Goal: Check status: Check status

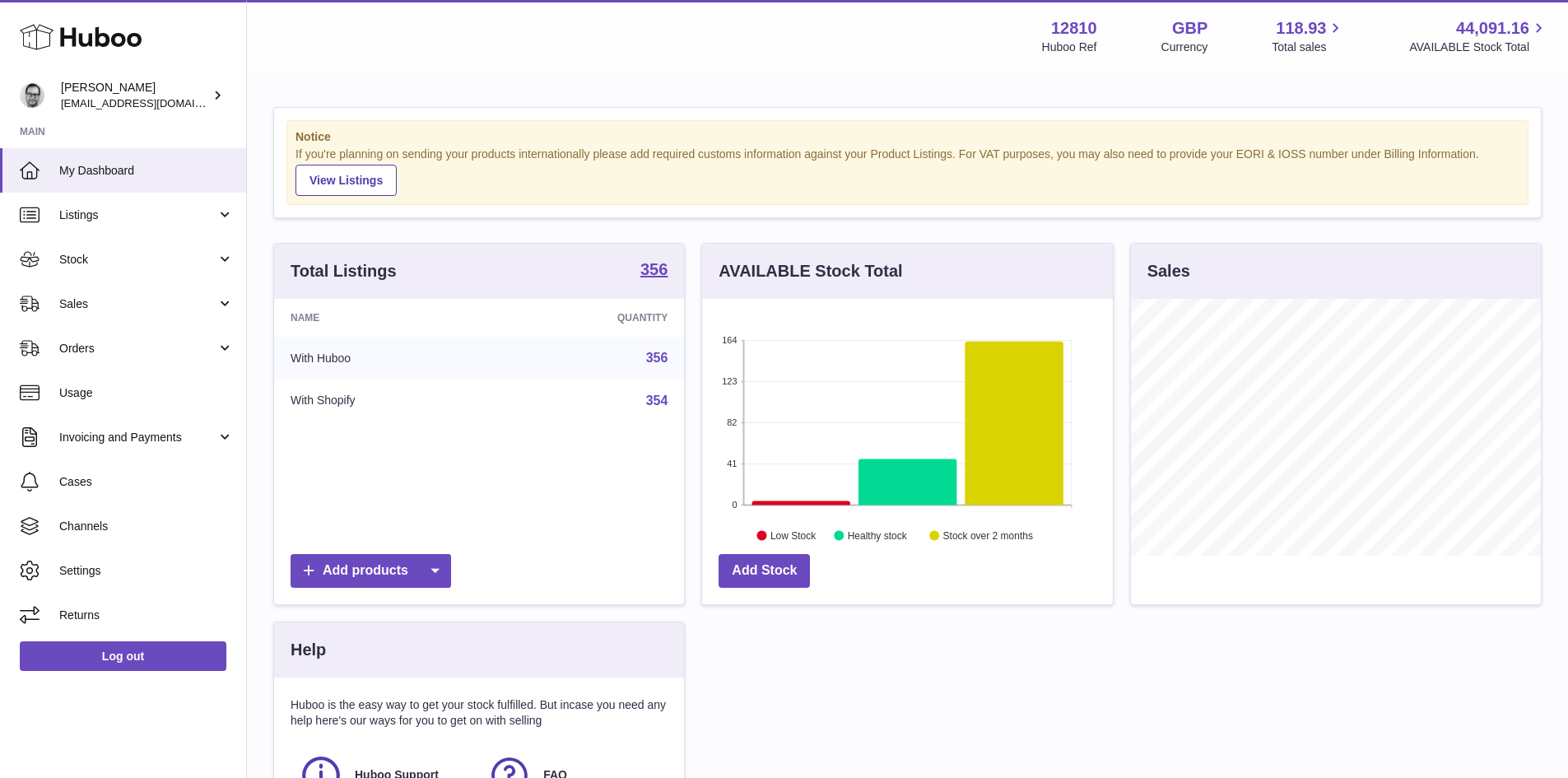
scroll to position [256, 411]
click at [80, 307] on span "Sales" at bounding box center [138, 304] width 157 height 16
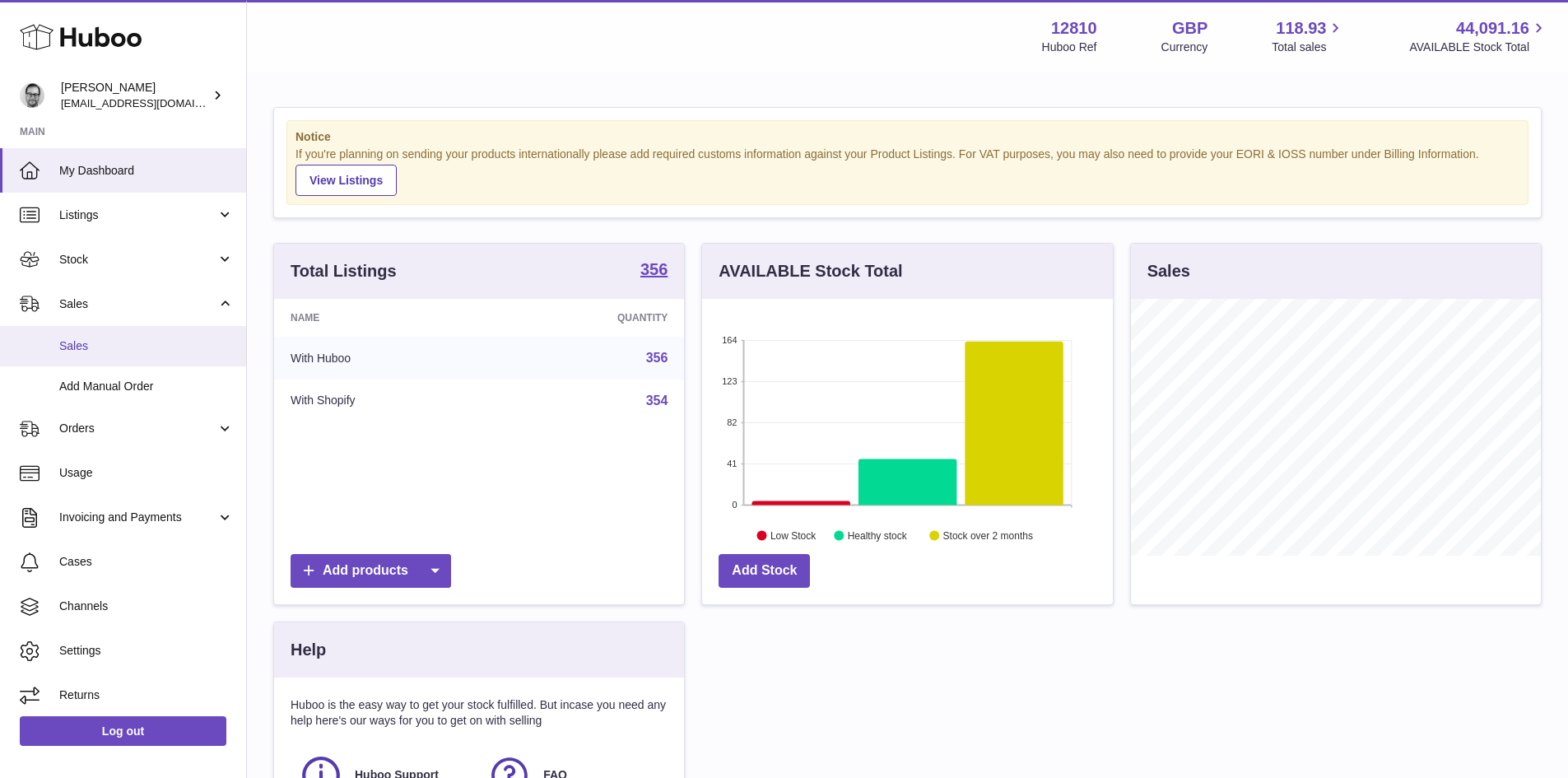
click at [96, 349] on span "Sales" at bounding box center [147, 346] width 174 height 16
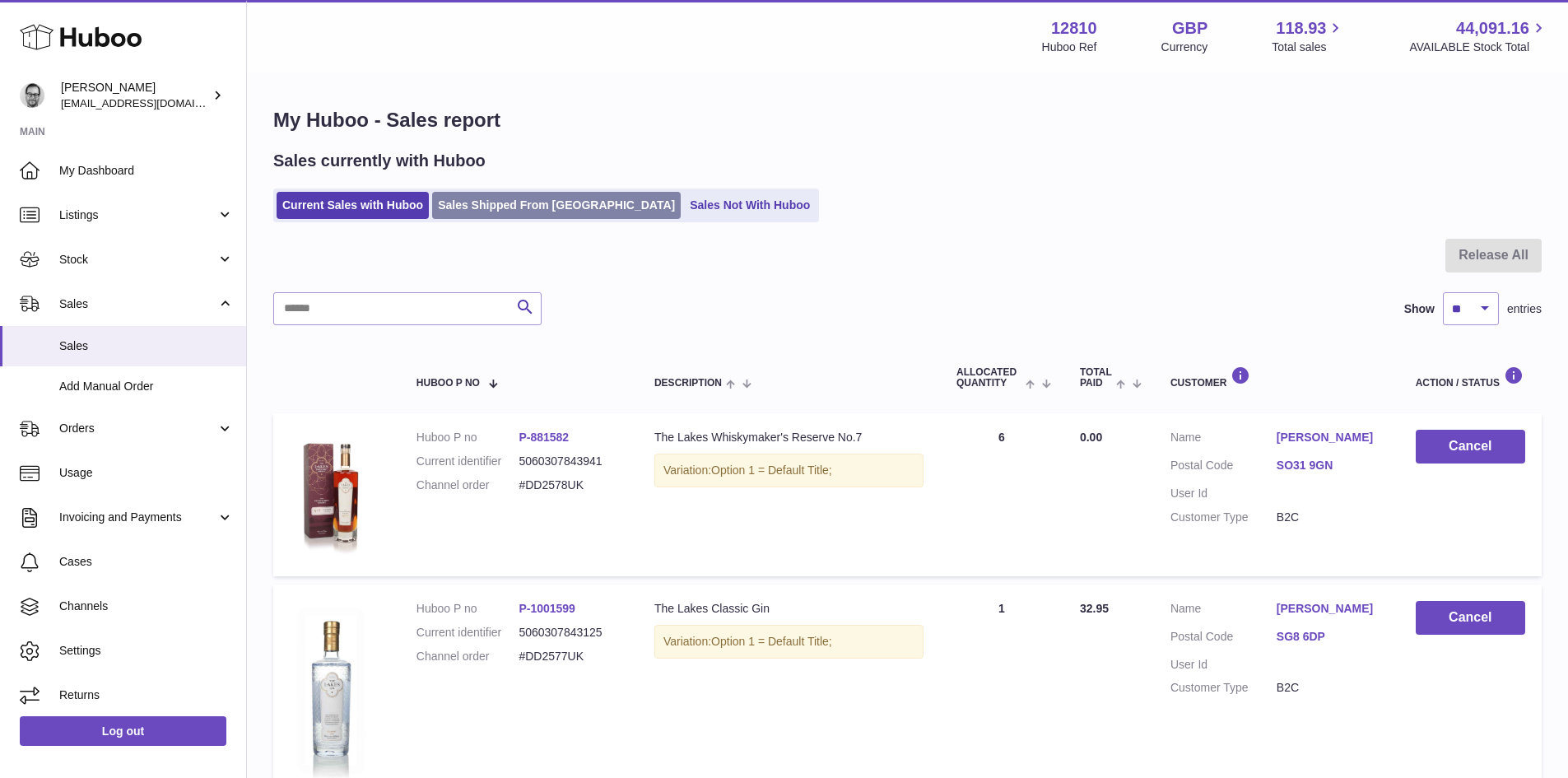
click at [499, 206] on link "Sales Shipped From Huboo" at bounding box center [556, 205] width 249 height 27
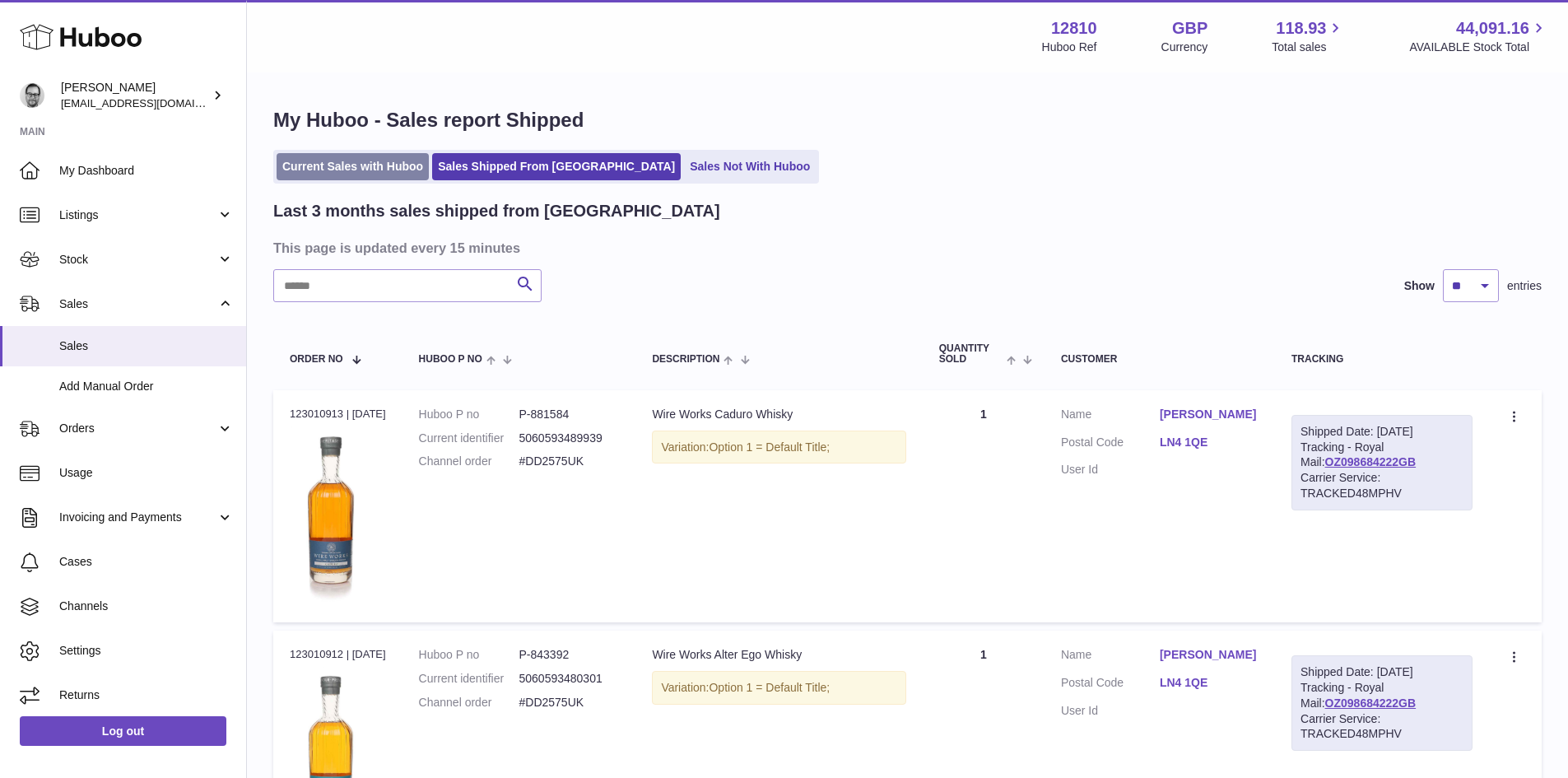
click at [381, 168] on link "Current Sales with Huboo" at bounding box center [352, 167] width 153 height 27
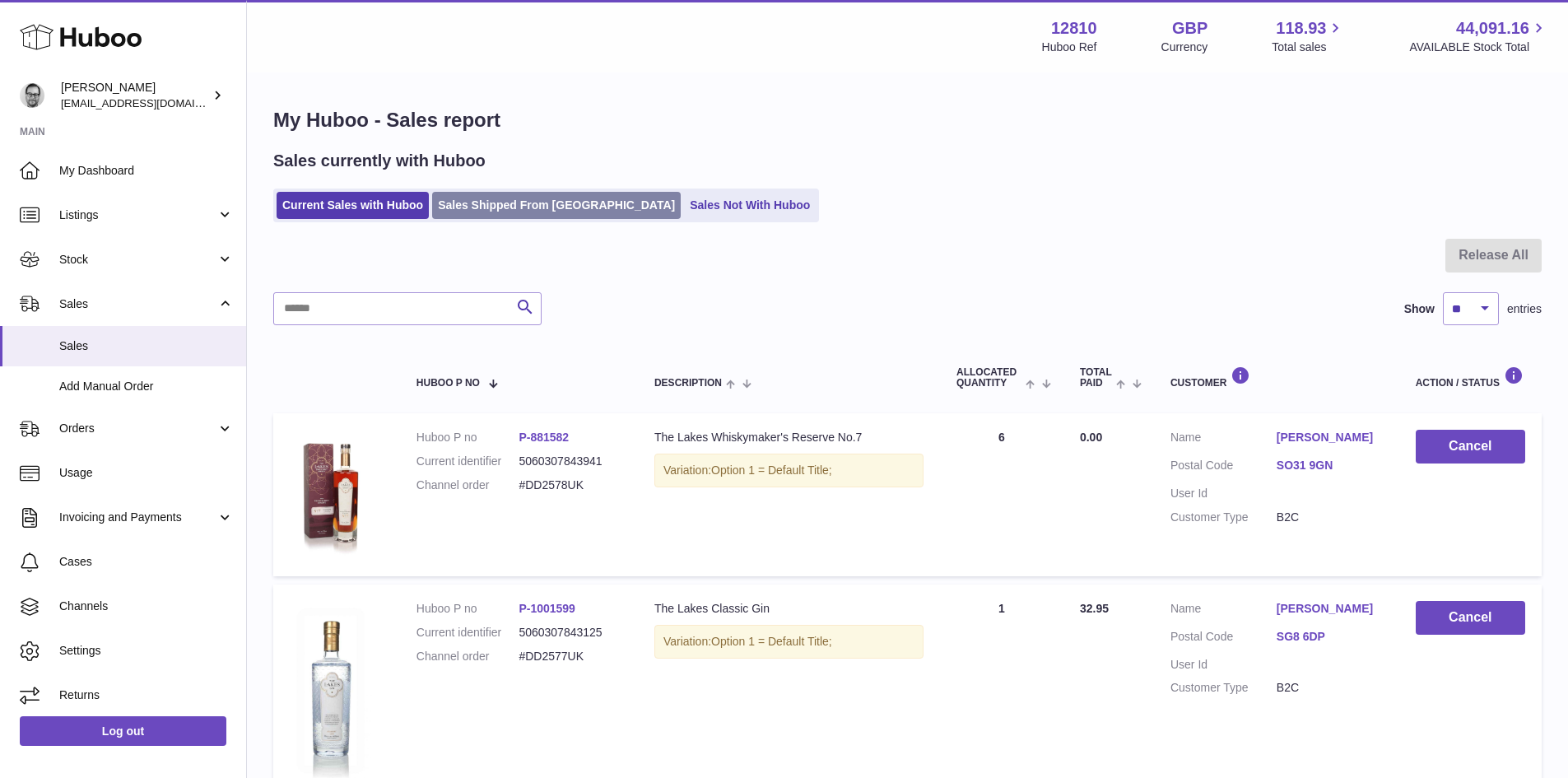
click at [480, 212] on link "Sales Shipped From Huboo" at bounding box center [556, 205] width 249 height 27
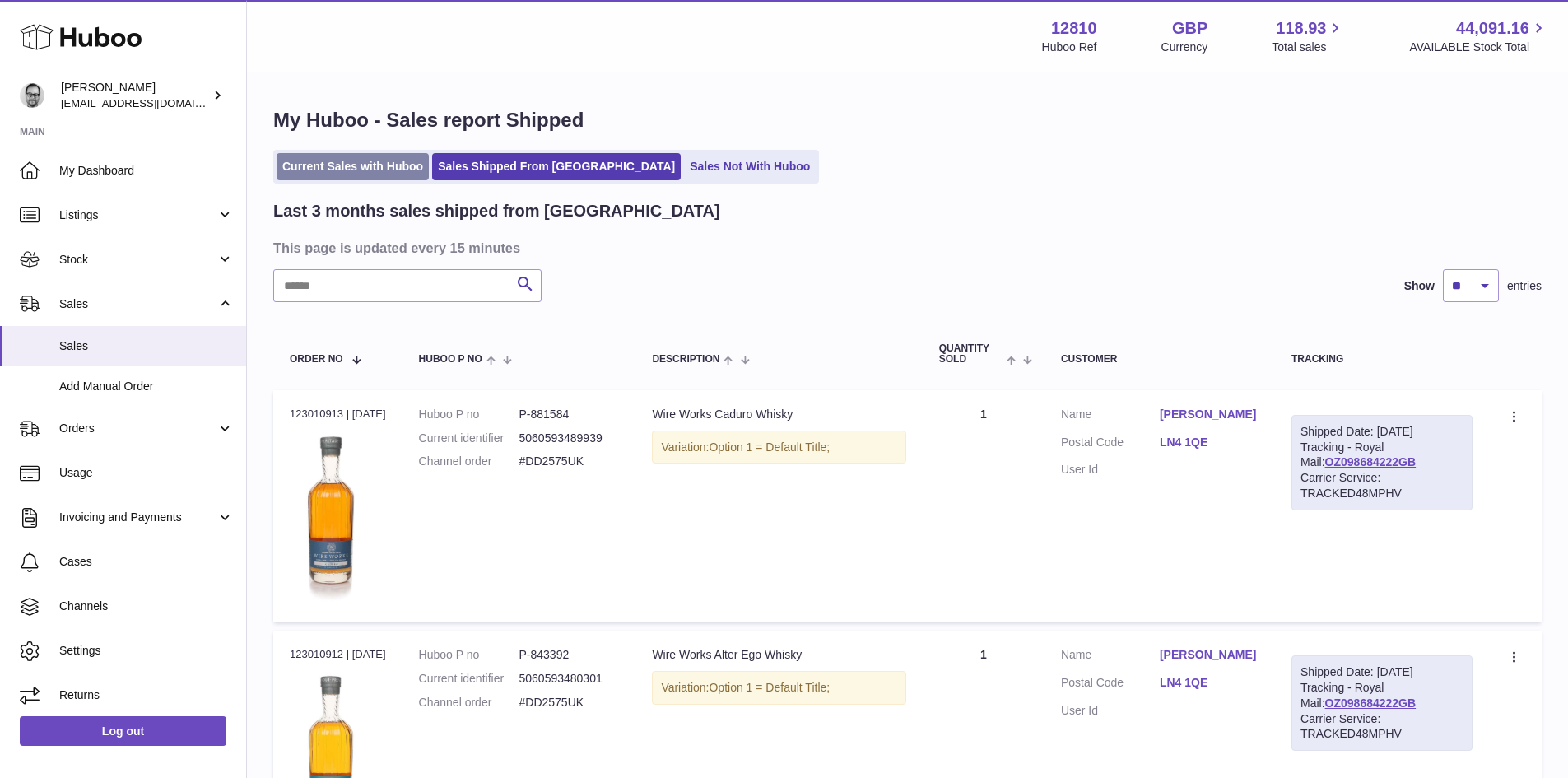
click at [385, 169] on link "Current Sales with Huboo" at bounding box center [352, 167] width 153 height 27
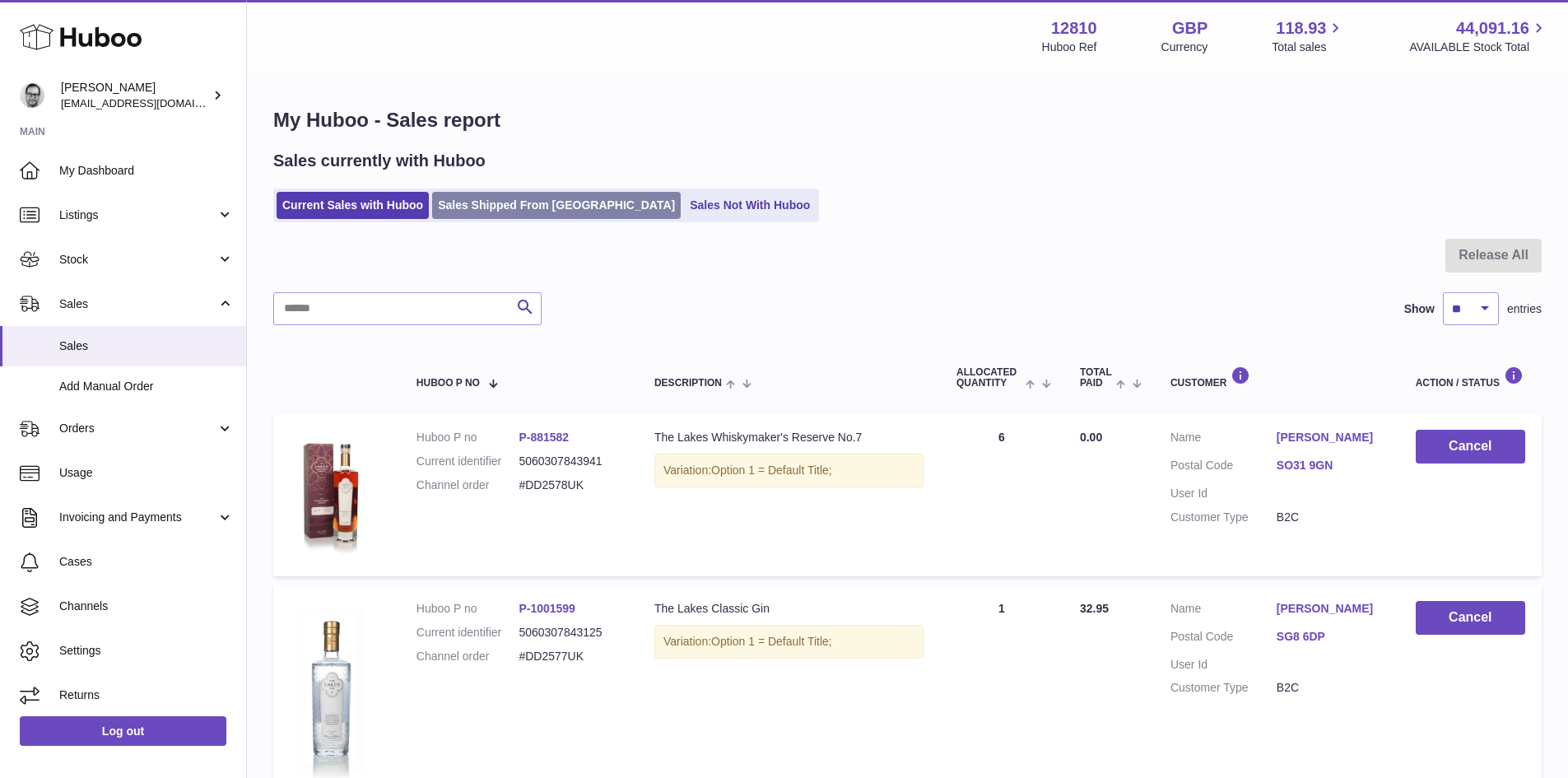
drag, startPoint x: 490, startPoint y: 194, endPoint x: 465, endPoint y: 202, distance: 26.2
click at [465, 202] on link "Sales Shipped From [GEOGRAPHIC_DATA]" at bounding box center [556, 205] width 249 height 27
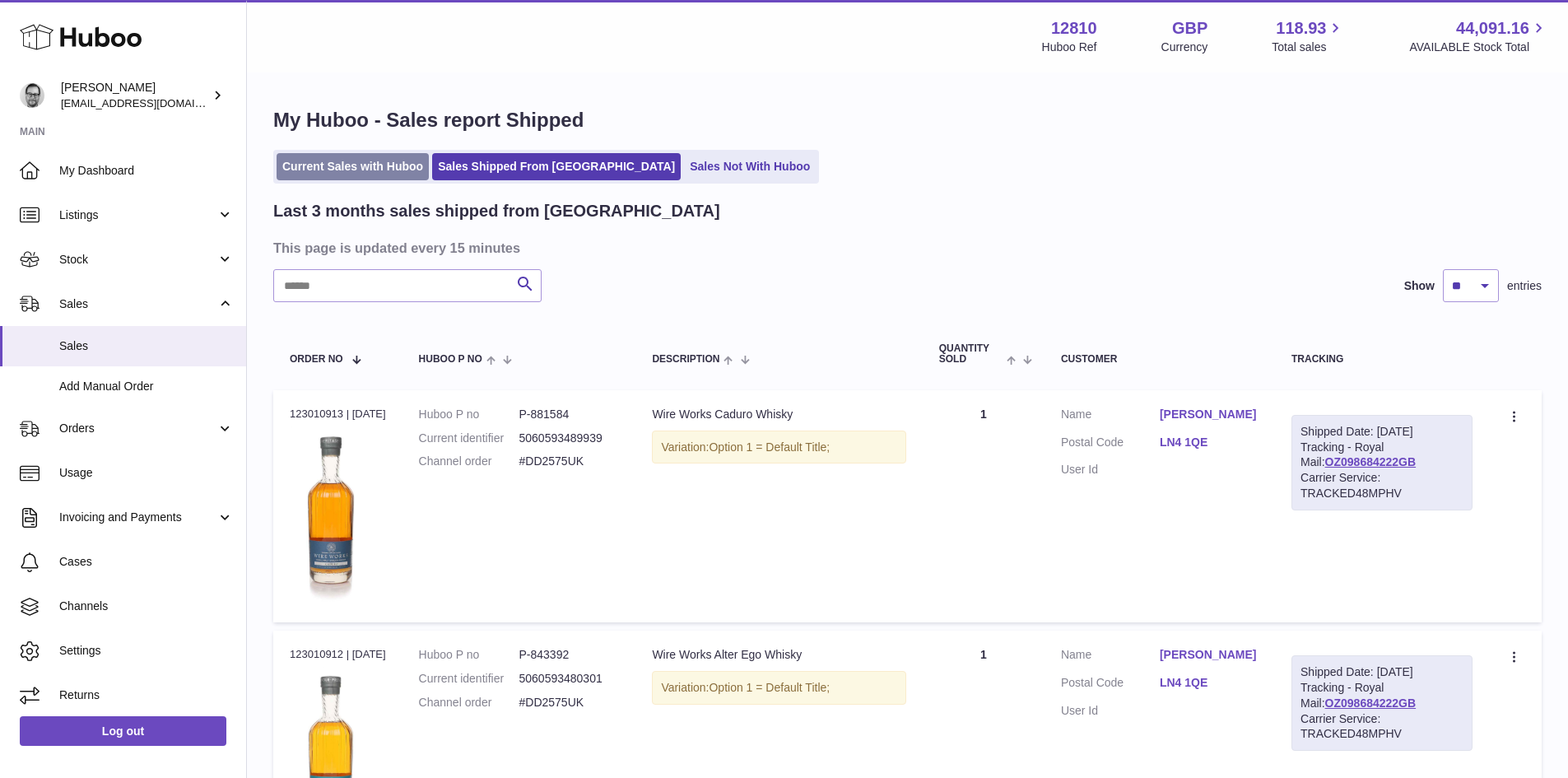
click at [350, 176] on link "Current Sales with Huboo" at bounding box center [352, 167] width 153 height 27
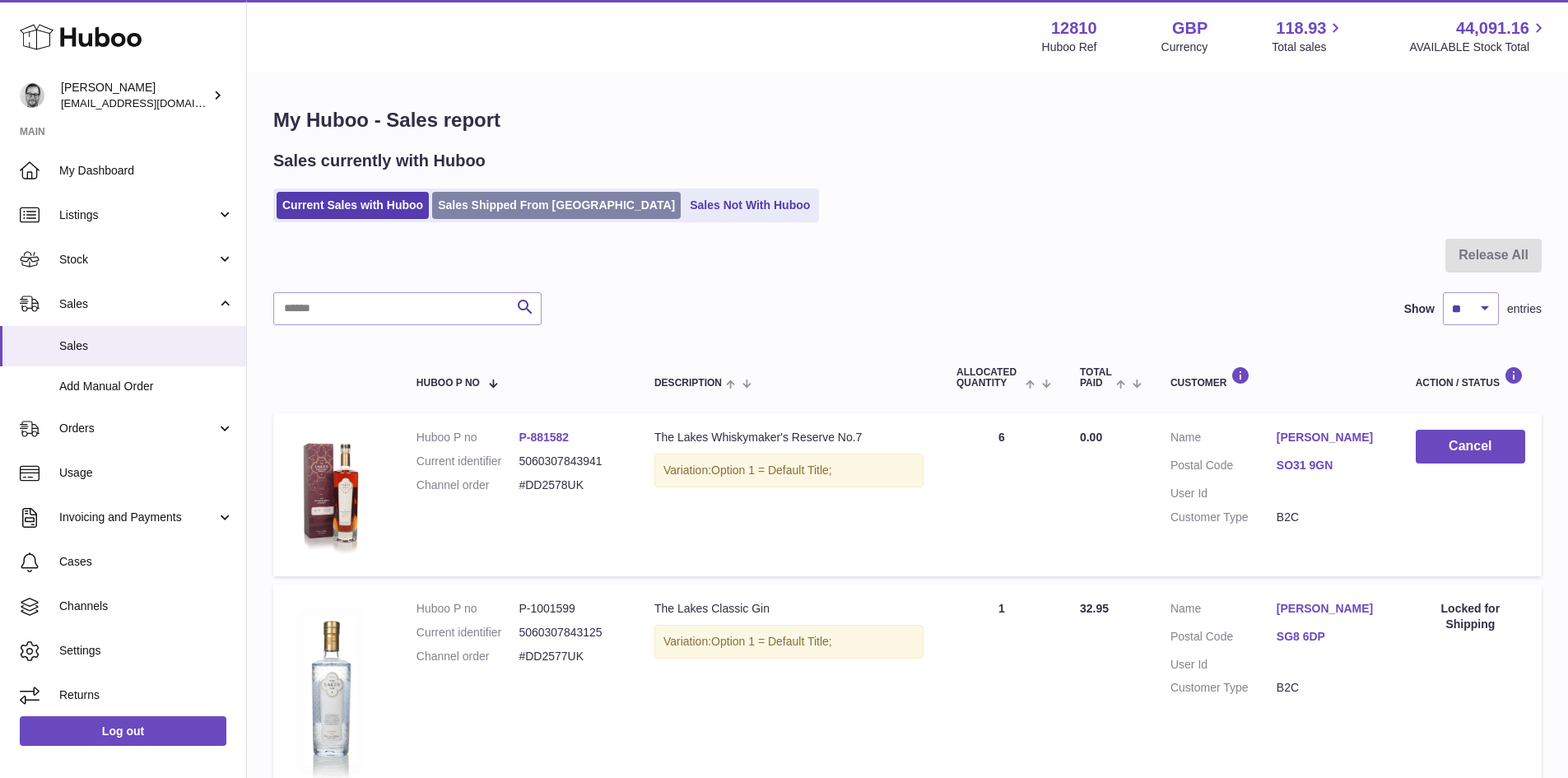
click at [497, 198] on link "Sales Shipped From [GEOGRAPHIC_DATA]" at bounding box center [556, 205] width 249 height 27
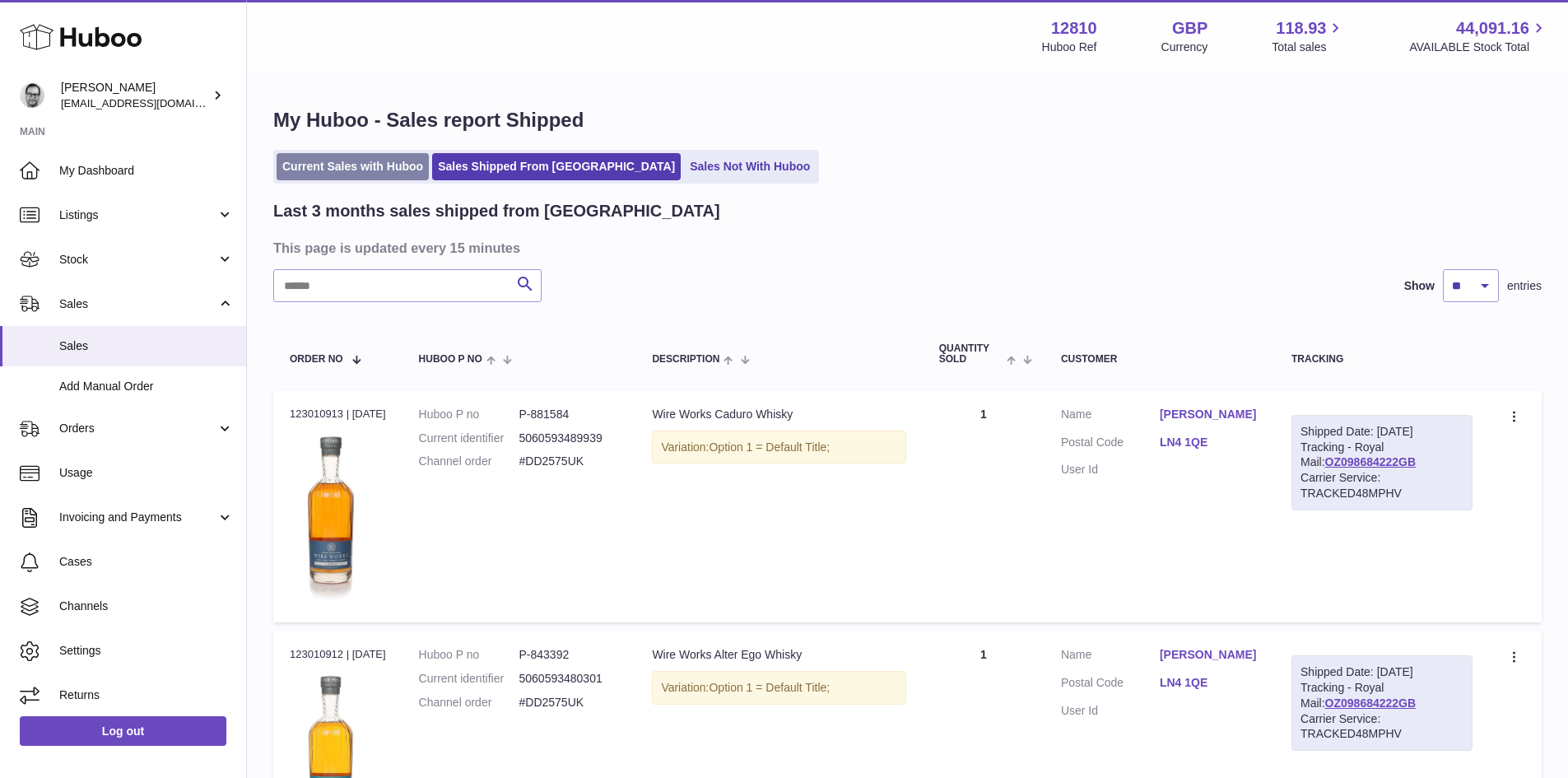
click at [379, 177] on link "Current Sales with Huboo" at bounding box center [352, 167] width 153 height 27
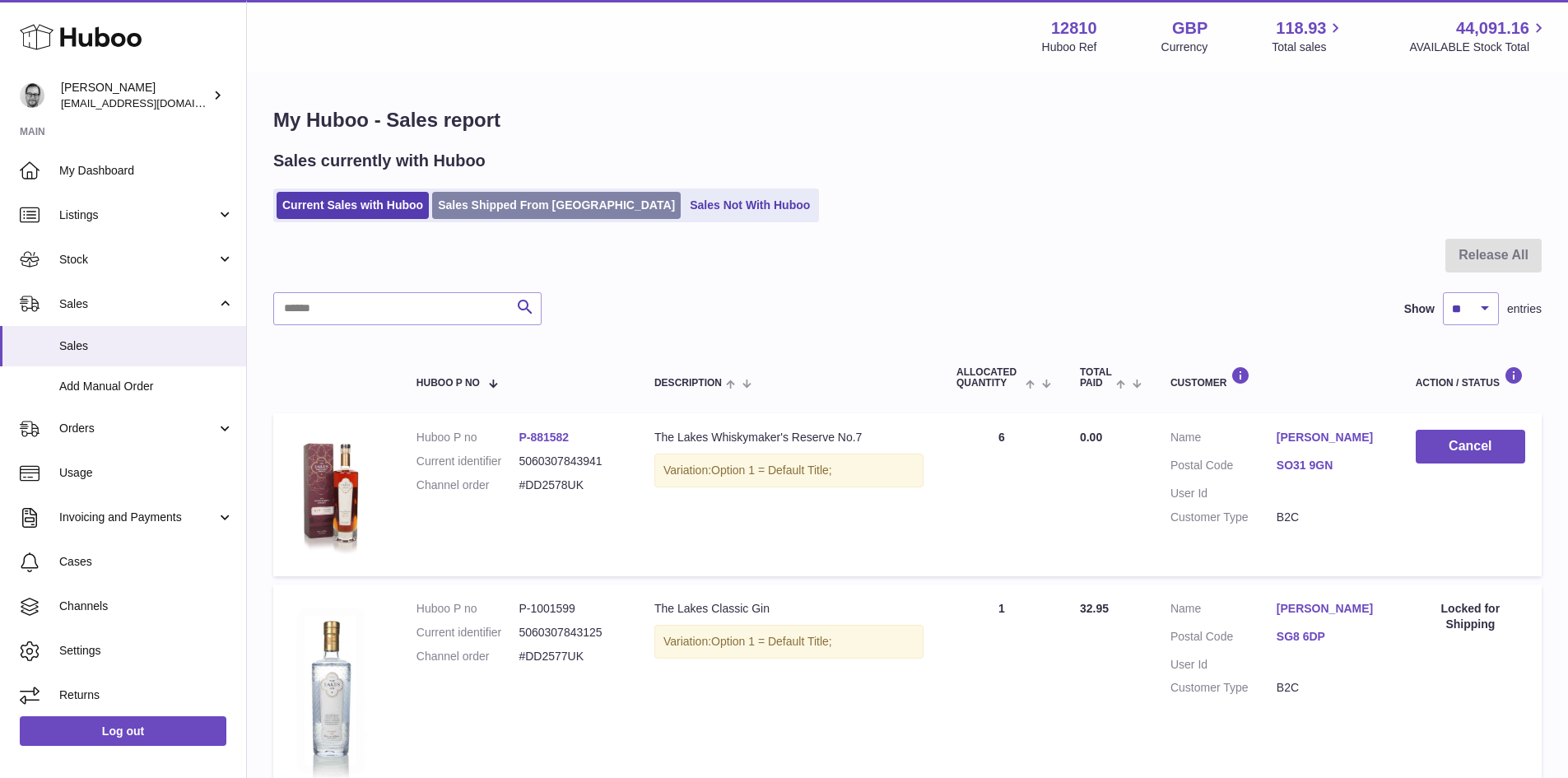
click at [513, 213] on link "Sales Shipped From [GEOGRAPHIC_DATA]" at bounding box center [556, 205] width 249 height 27
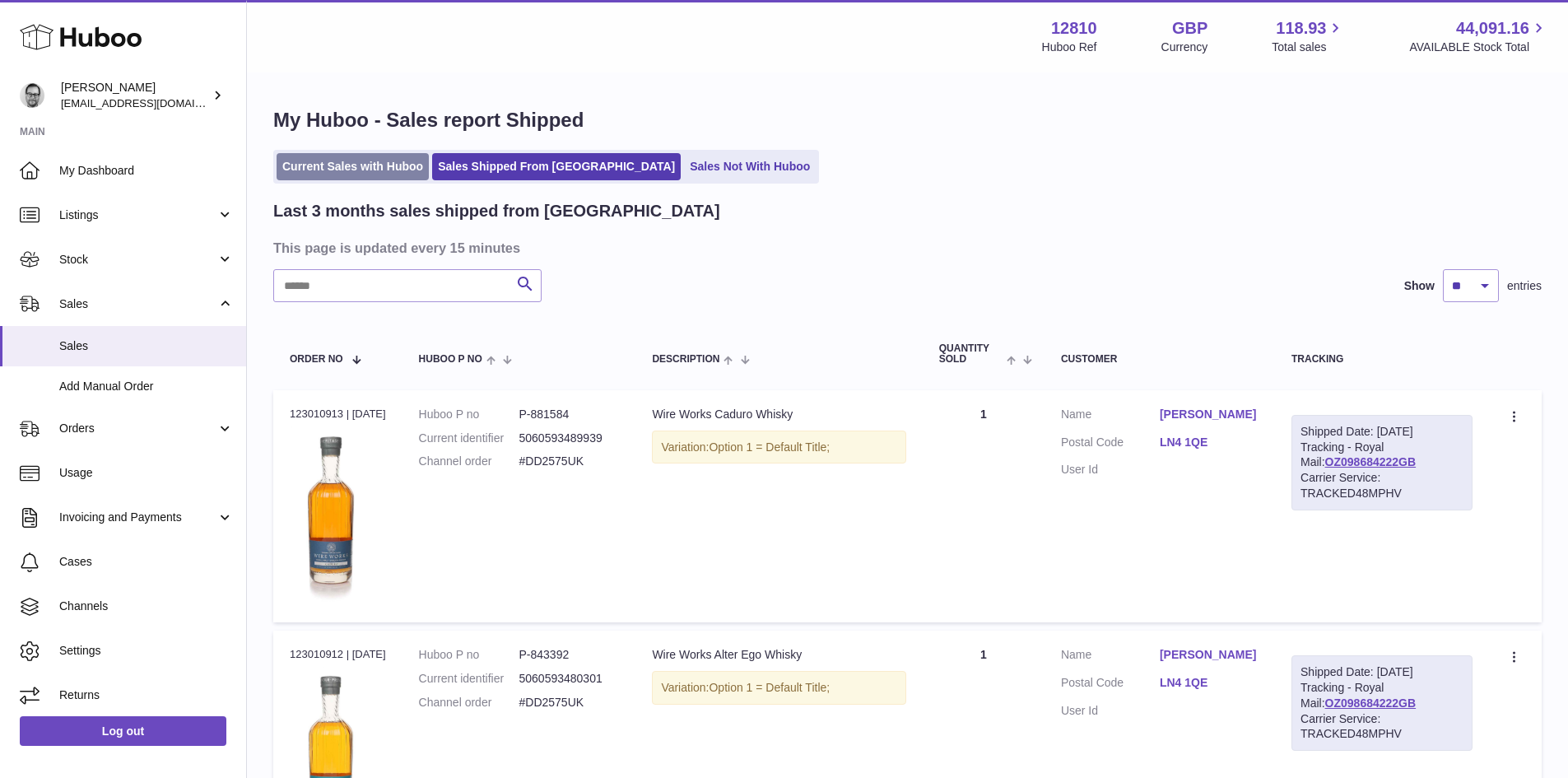
click at [368, 178] on link "Current Sales with Huboo" at bounding box center [352, 167] width 153 height 27
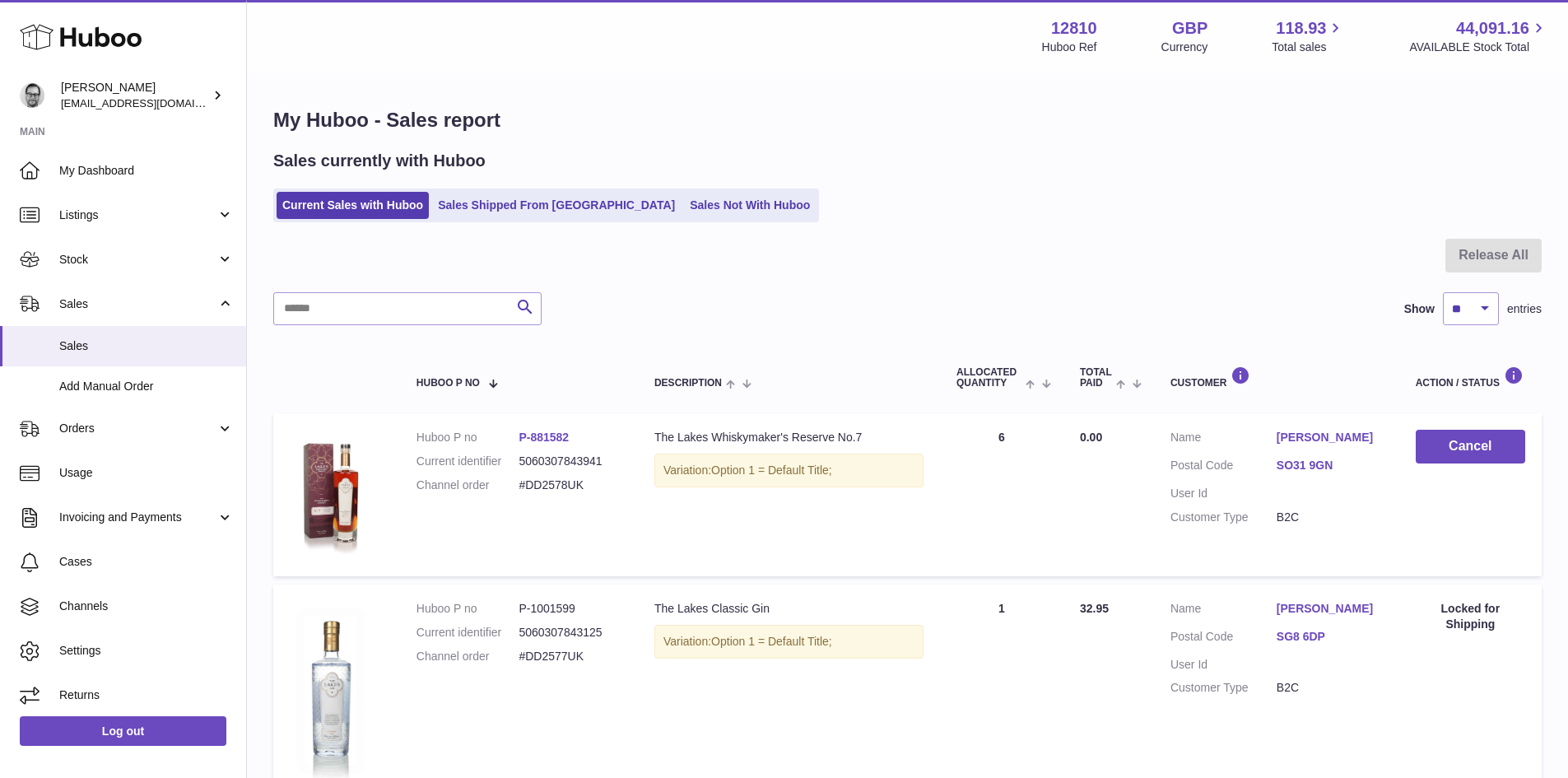
drag, startPoint x: 534, startPoint y: 213, endPoint x: 518, endPoint y: 222, distance: 18.4
click at [534, 213] on link "Sales Shipped From [GEOGRAPHIC_DATA]" at bounding box center [556, 205] width 249 height 27
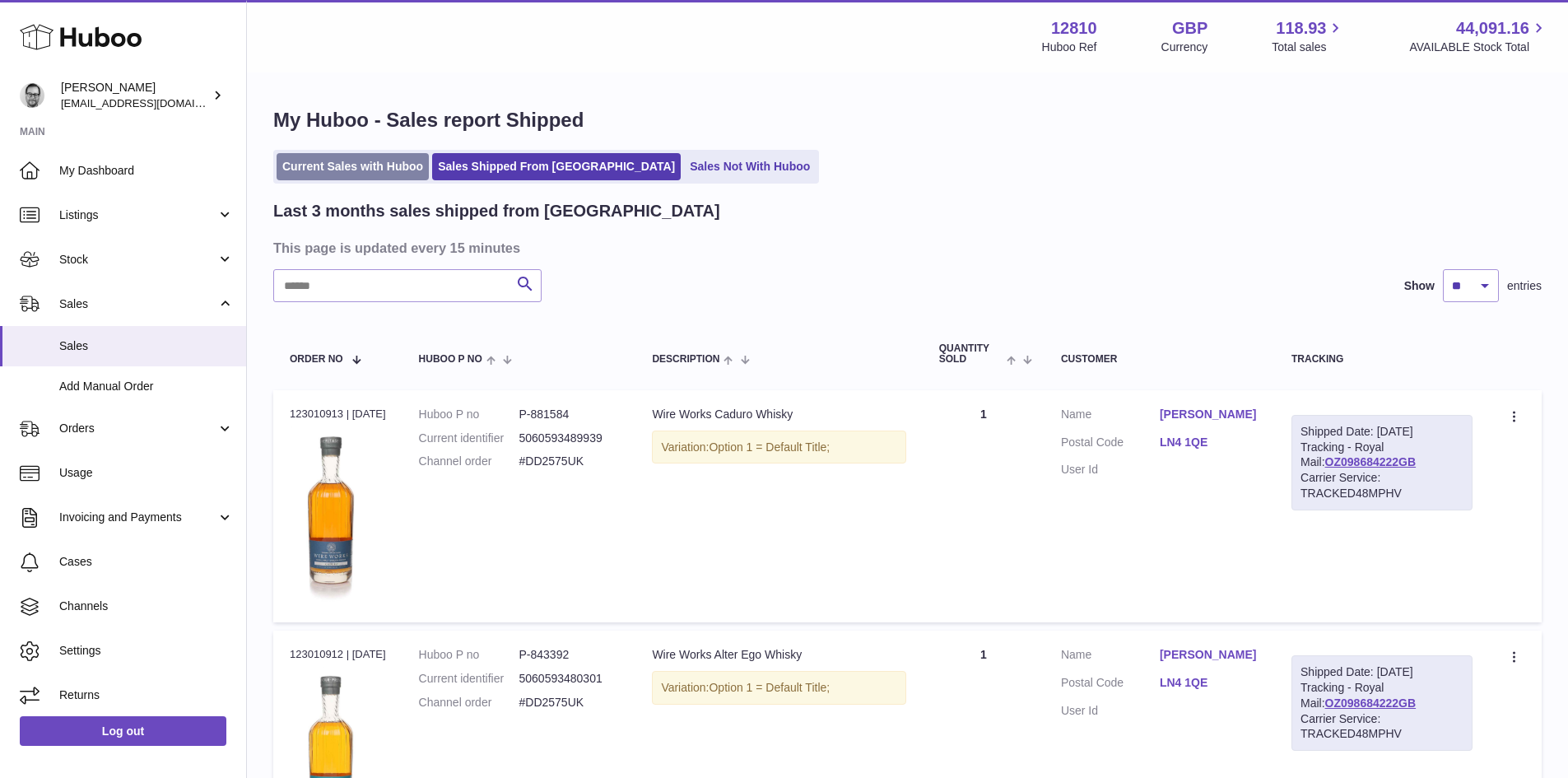
click at [385, 178] on link "Current Sales with Huboo" at bounding box center [352, 167] width 153 height 27
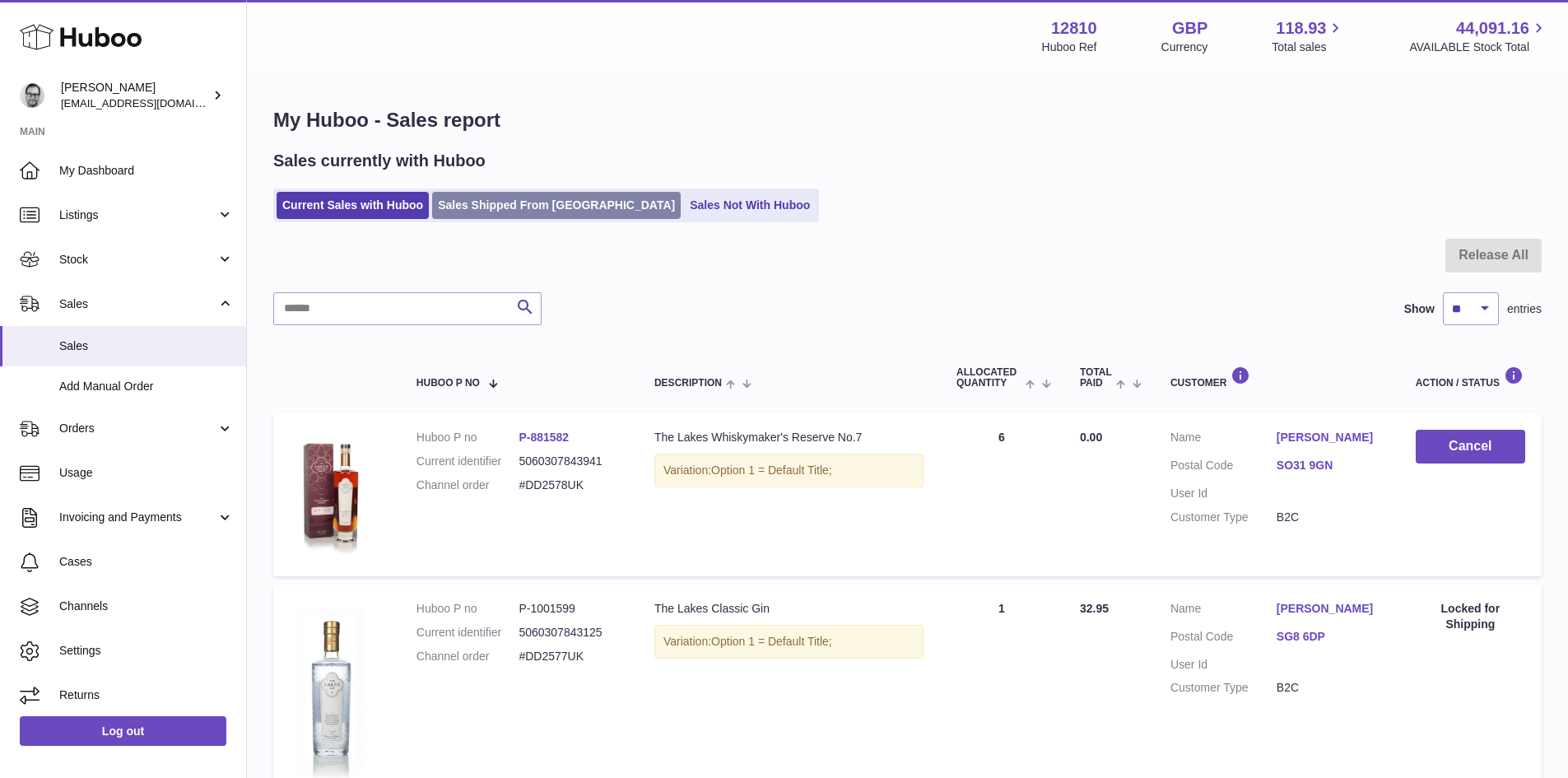
click at [494, 197] on link "Sales Shipped From [GEOGRAPHIC_DATA]" at bounding box center [556, 205] width 249 height 27
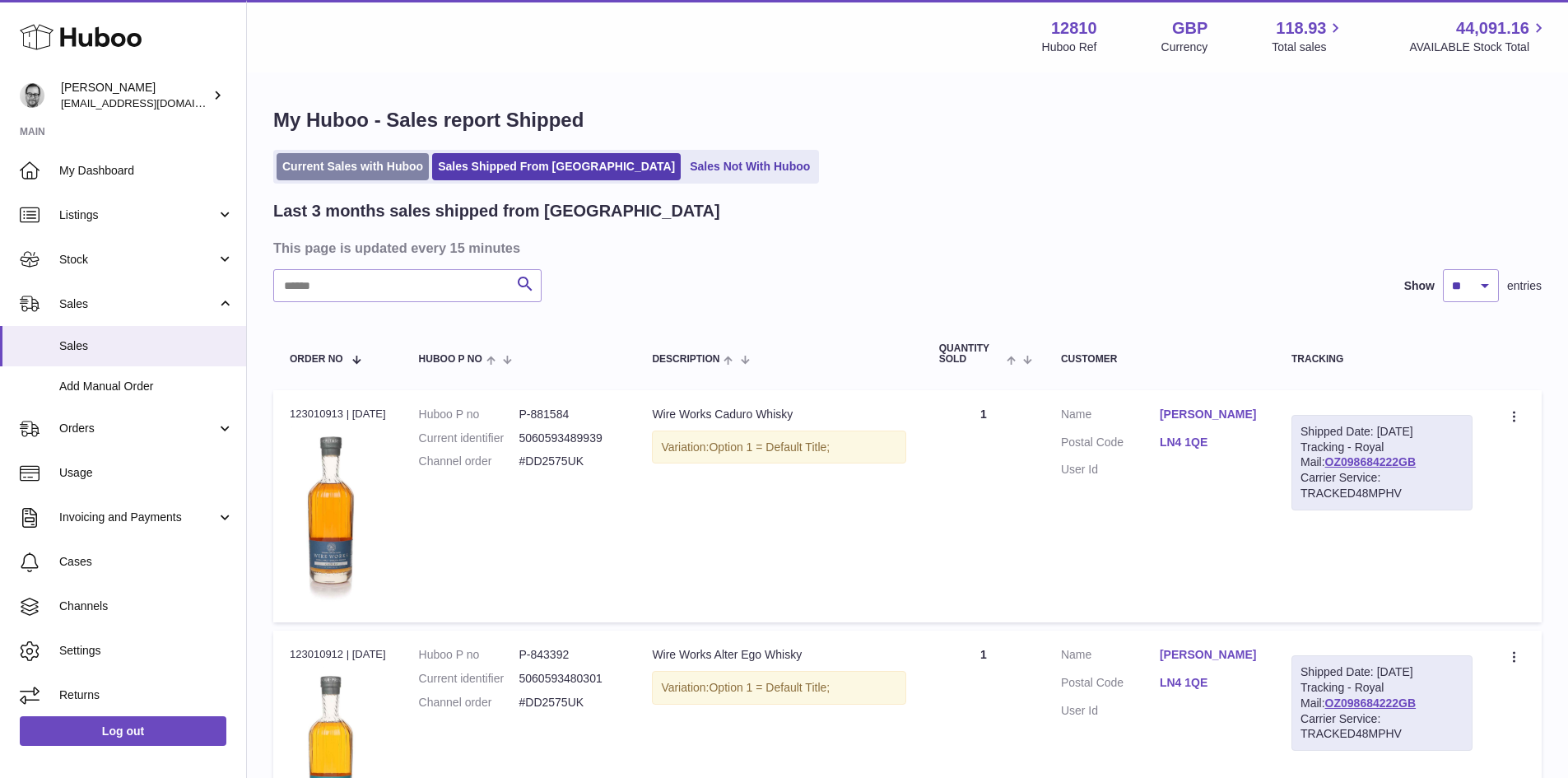
click at [365, 169] on link "Current Sales with Huboo" at bounding box center [352, 167] width 153 height 27
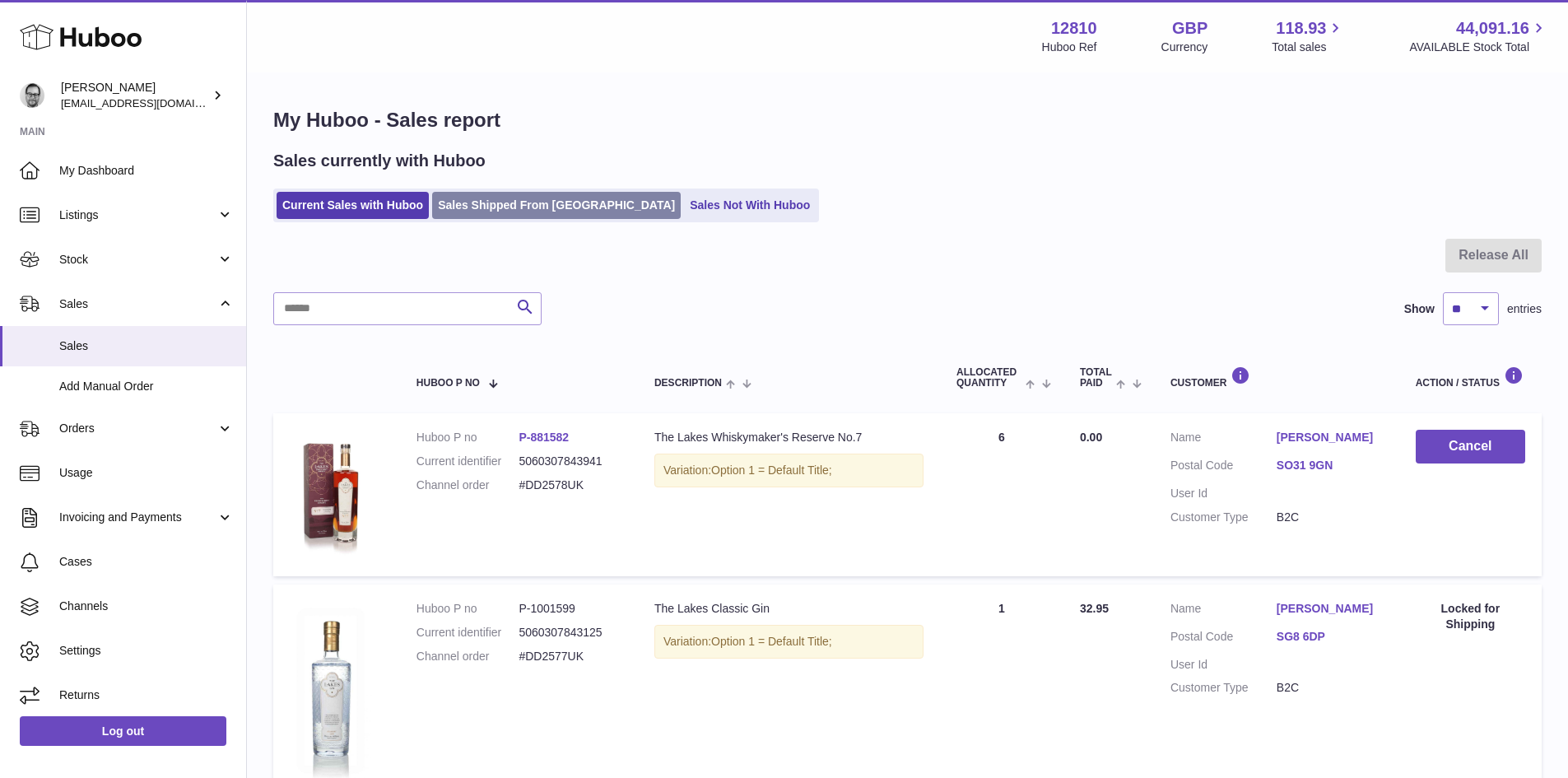
click at [484, 198] on link "Sales Shipped From [GEOGRAPHIC_DATA]" at bounding box center [556, 205] width 249 height 27
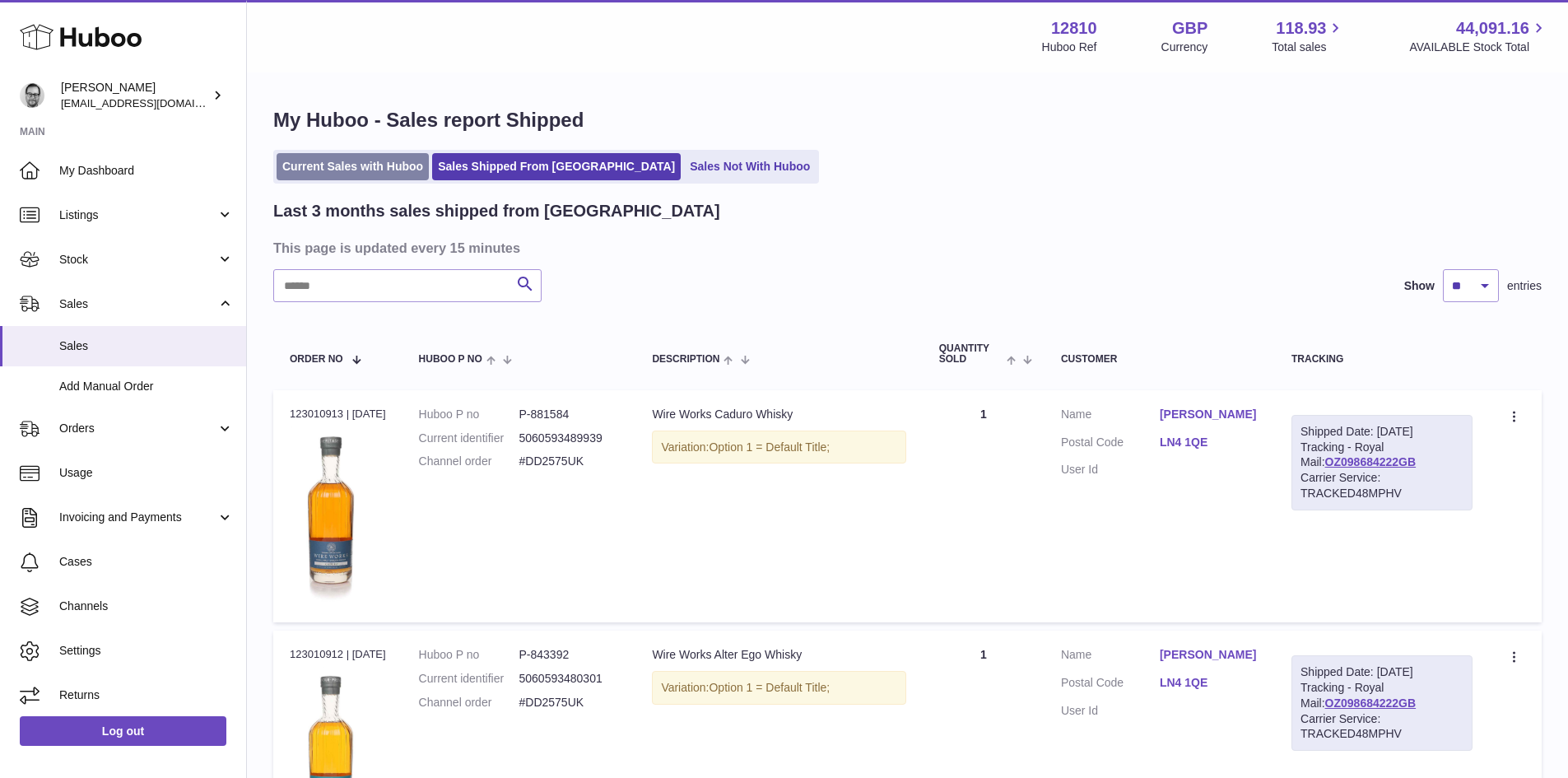
click at [375, 169] on link "Current Sales with Huboo" at bounding box center [352, 167] width 153 height 27
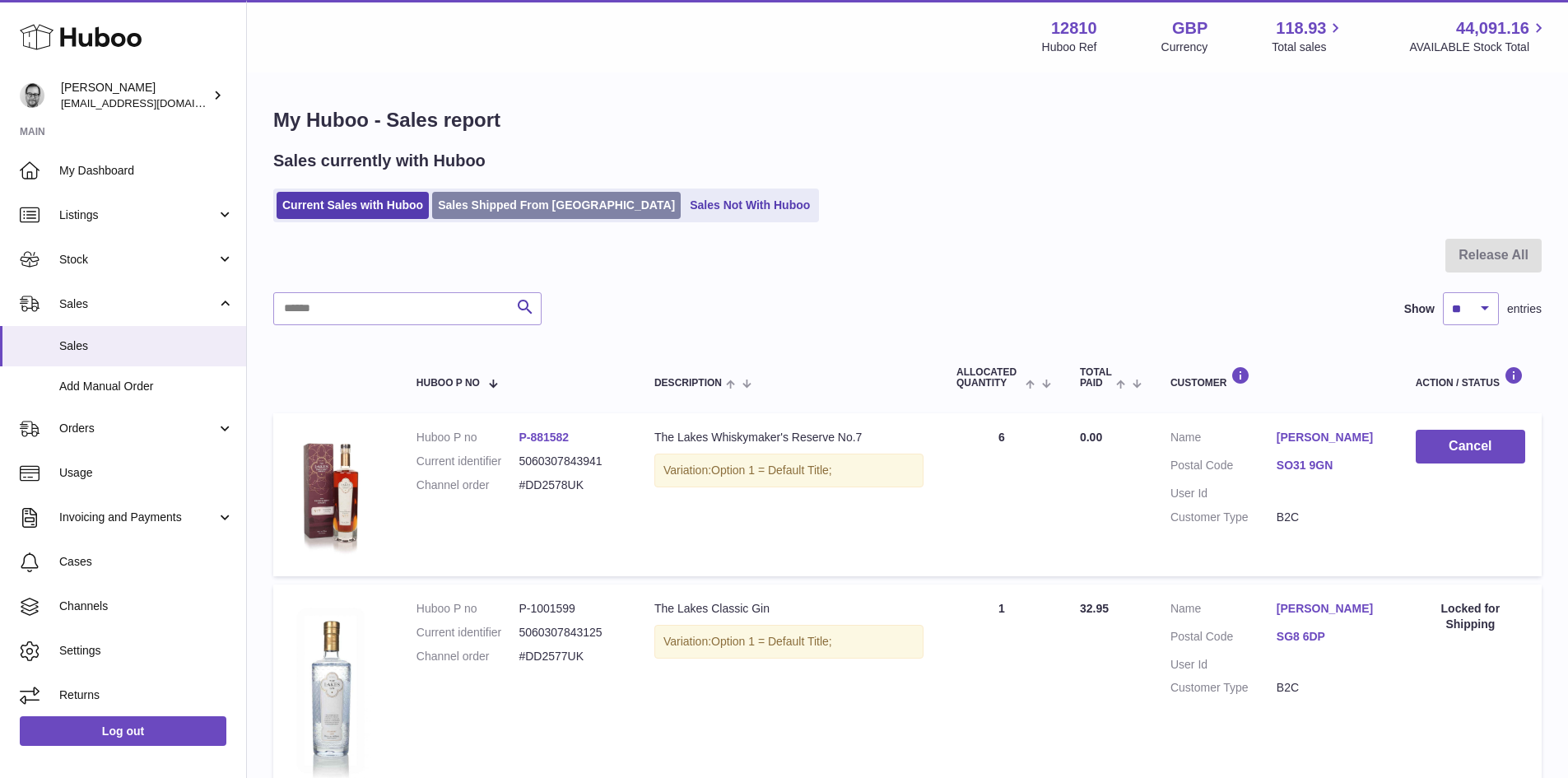
click at [469, 201] on link "Sales Shipped From [GEOGRAPHIC_DATA]" at bounding box center [556, 205] width 249 height 27
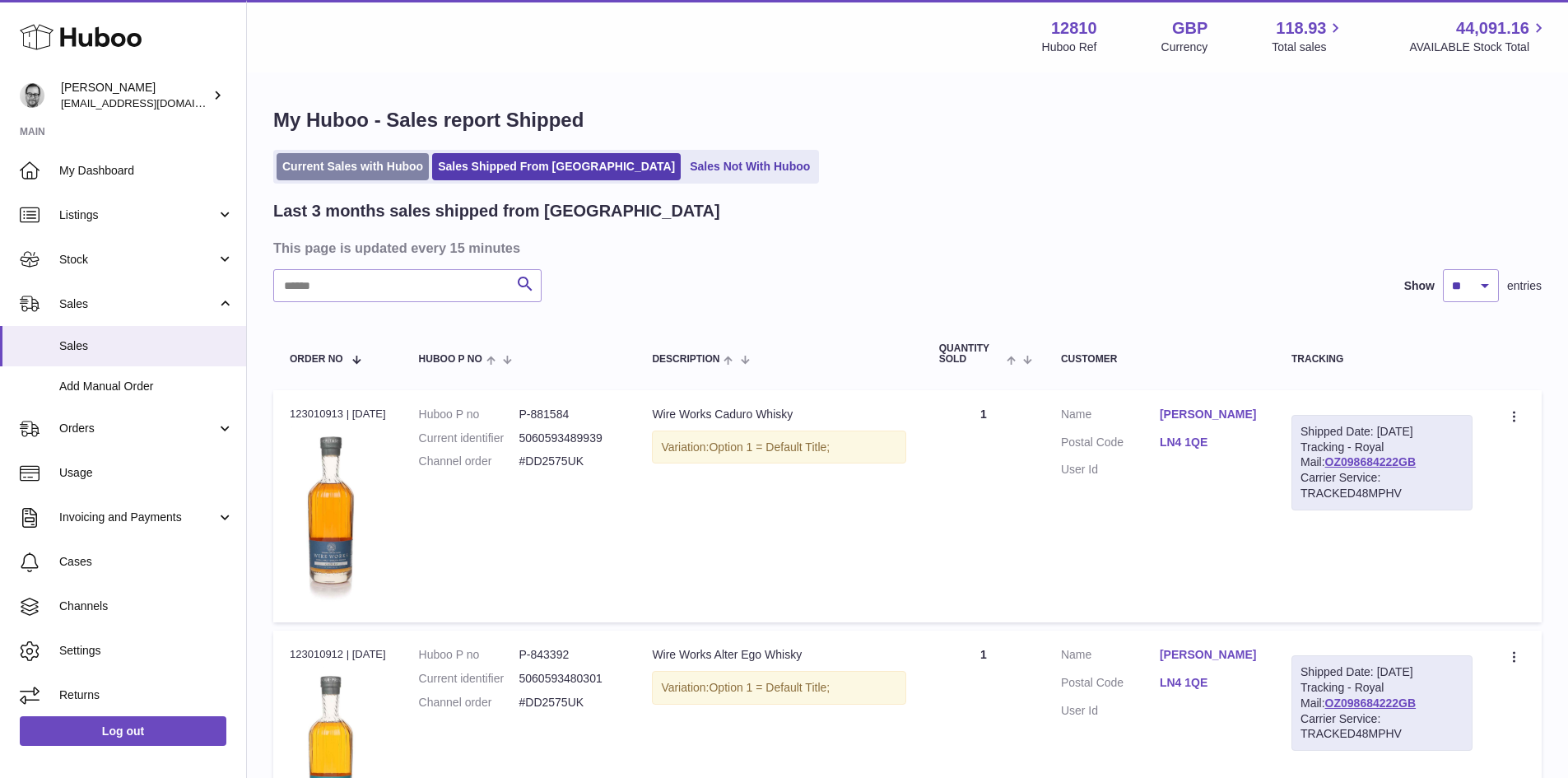
click at [373, 169] on link "Current Sales with Huboo" at bounding box center [352, 167] width 153 height 27
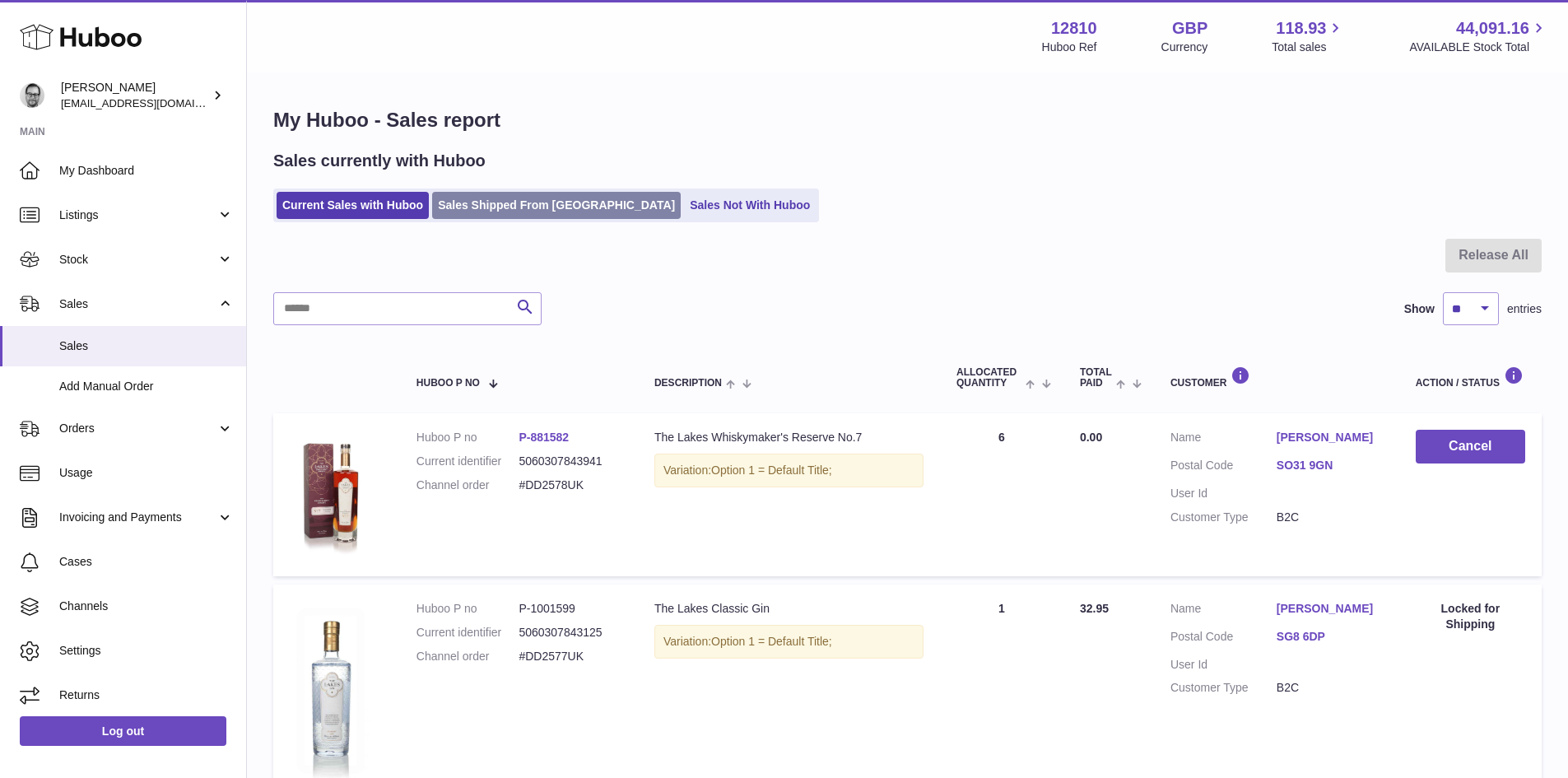
click at [524, 219] on link "Sales Shipped From [GEOGRAPHIC_DATA]" at bounding box center [556, 205] width 249 height 27
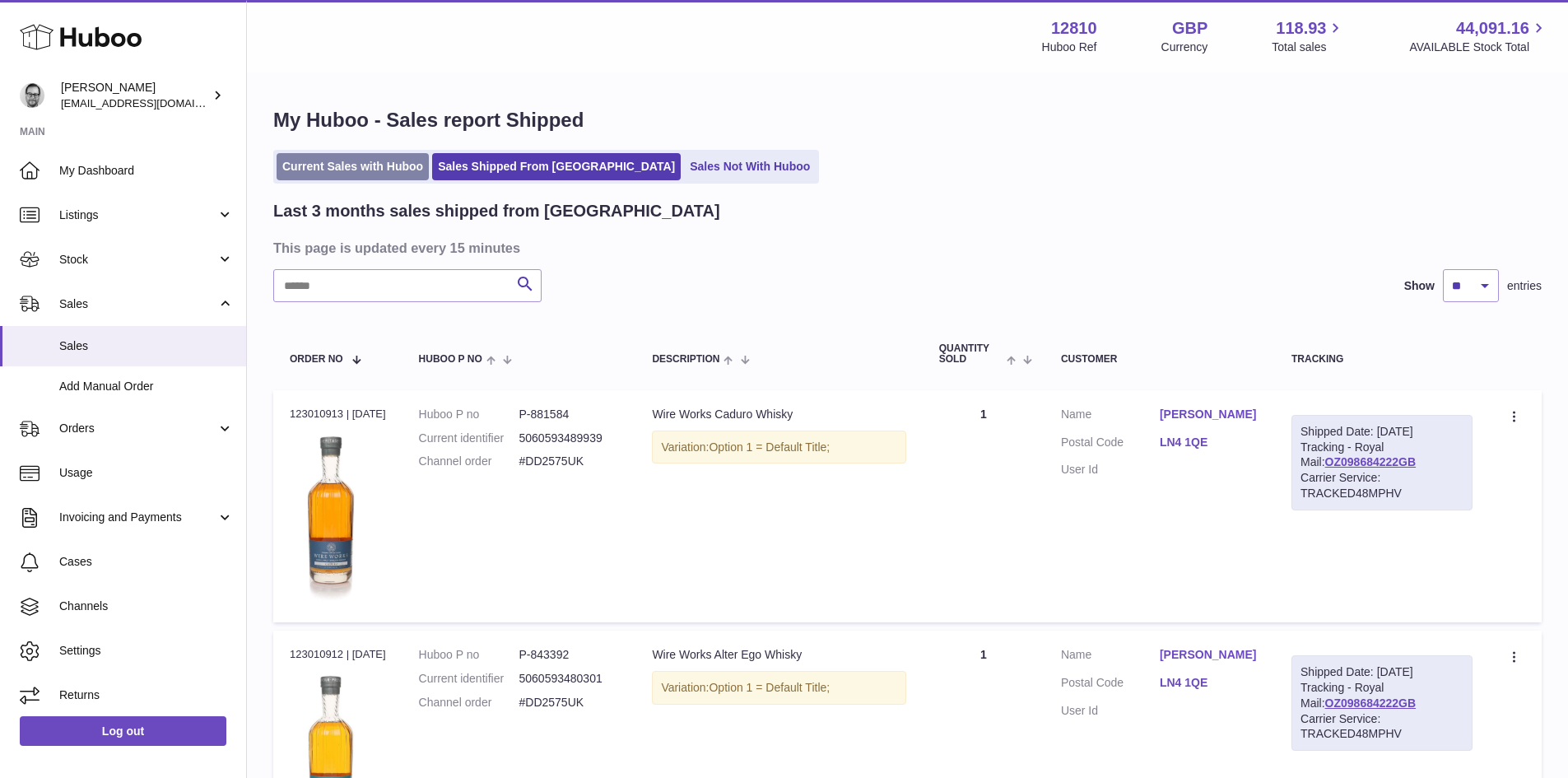
click at [351, 175] on link "Current Sales with Huboo" at bounding box center [352, 167] width 153 height 27
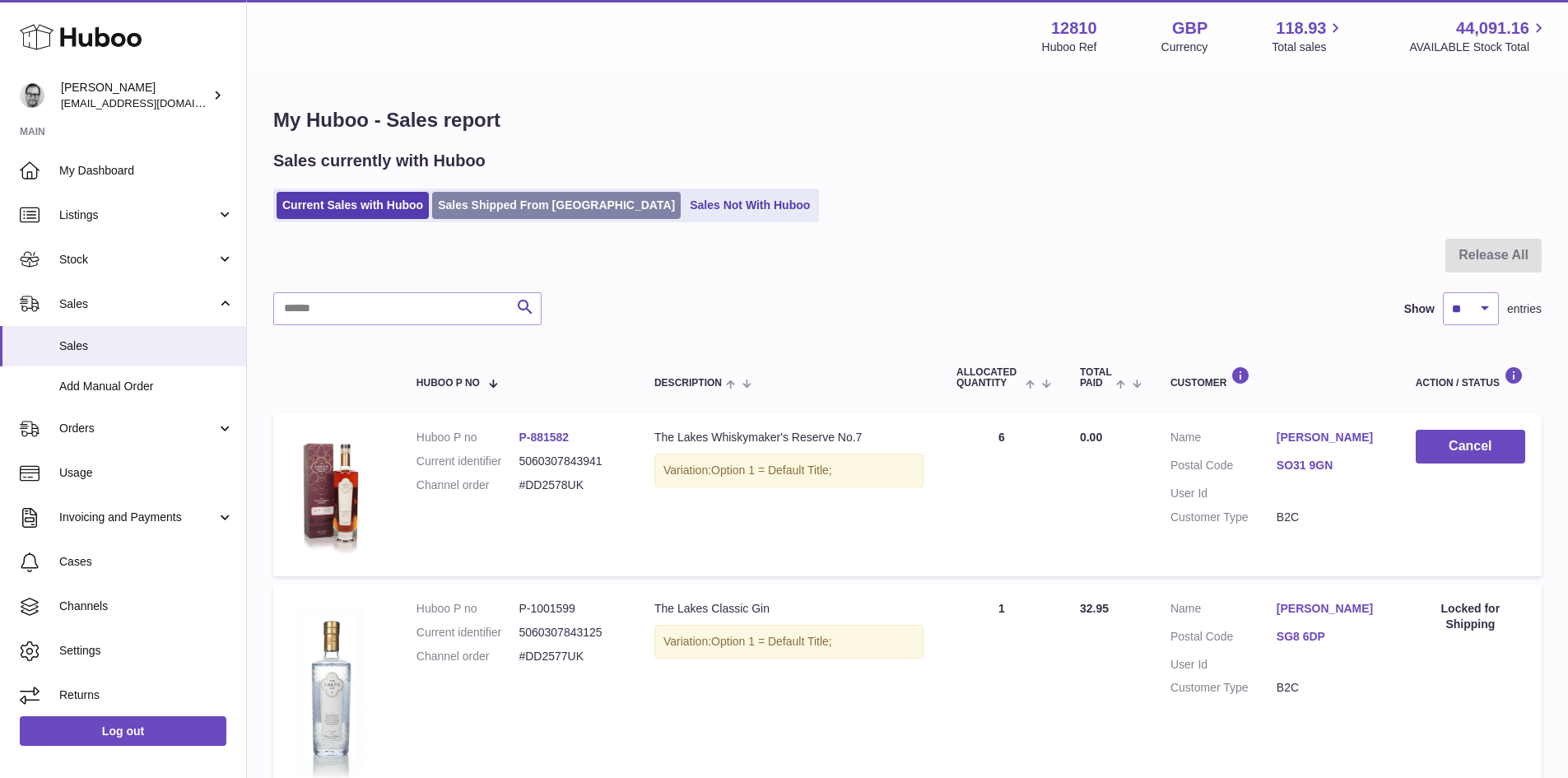
click at [517, 208] on link "Sales Shipped From [GEOGRAPHIC_DATA]" at bounding box center [556, 205] width 249 height 27
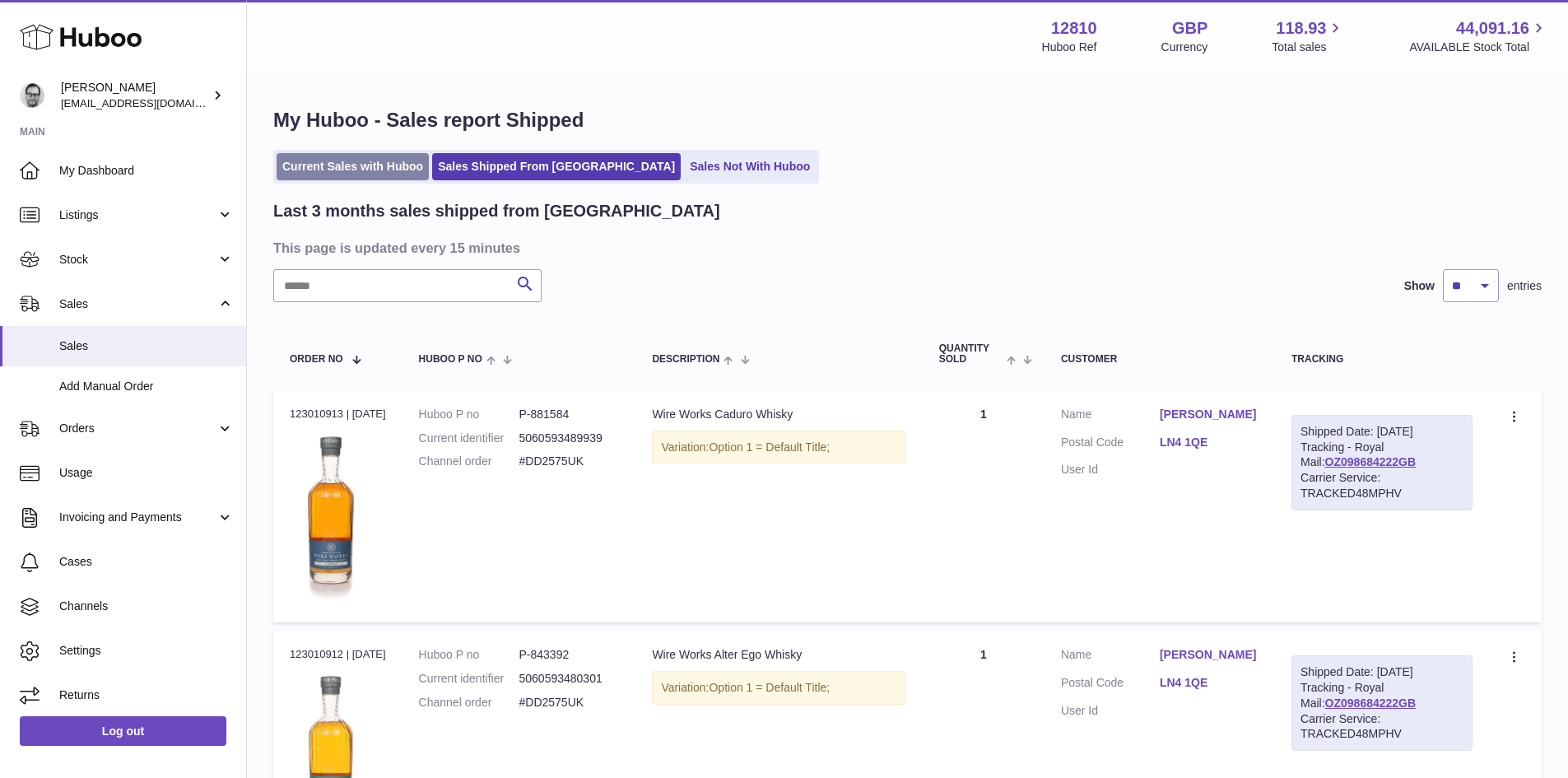
click at [366, 179] on link "Current Sales with Huboo" at bounding box center [352, 167] width 153 height 27
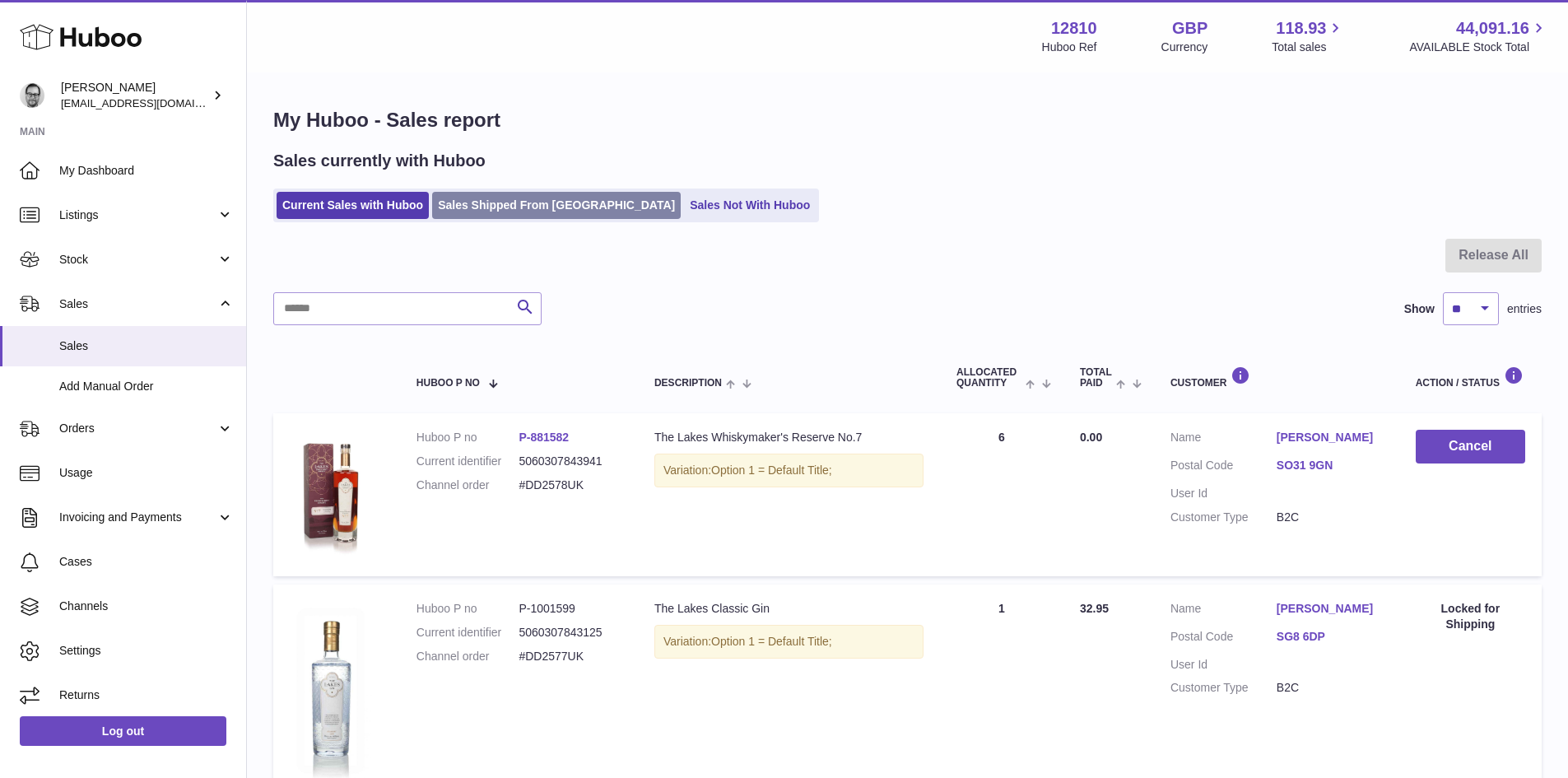
click at [550, 215] on link "Sales Shipped From [GEOGRAPHIC_DATA]" at bounding box center [556, 205] width 249 height 27
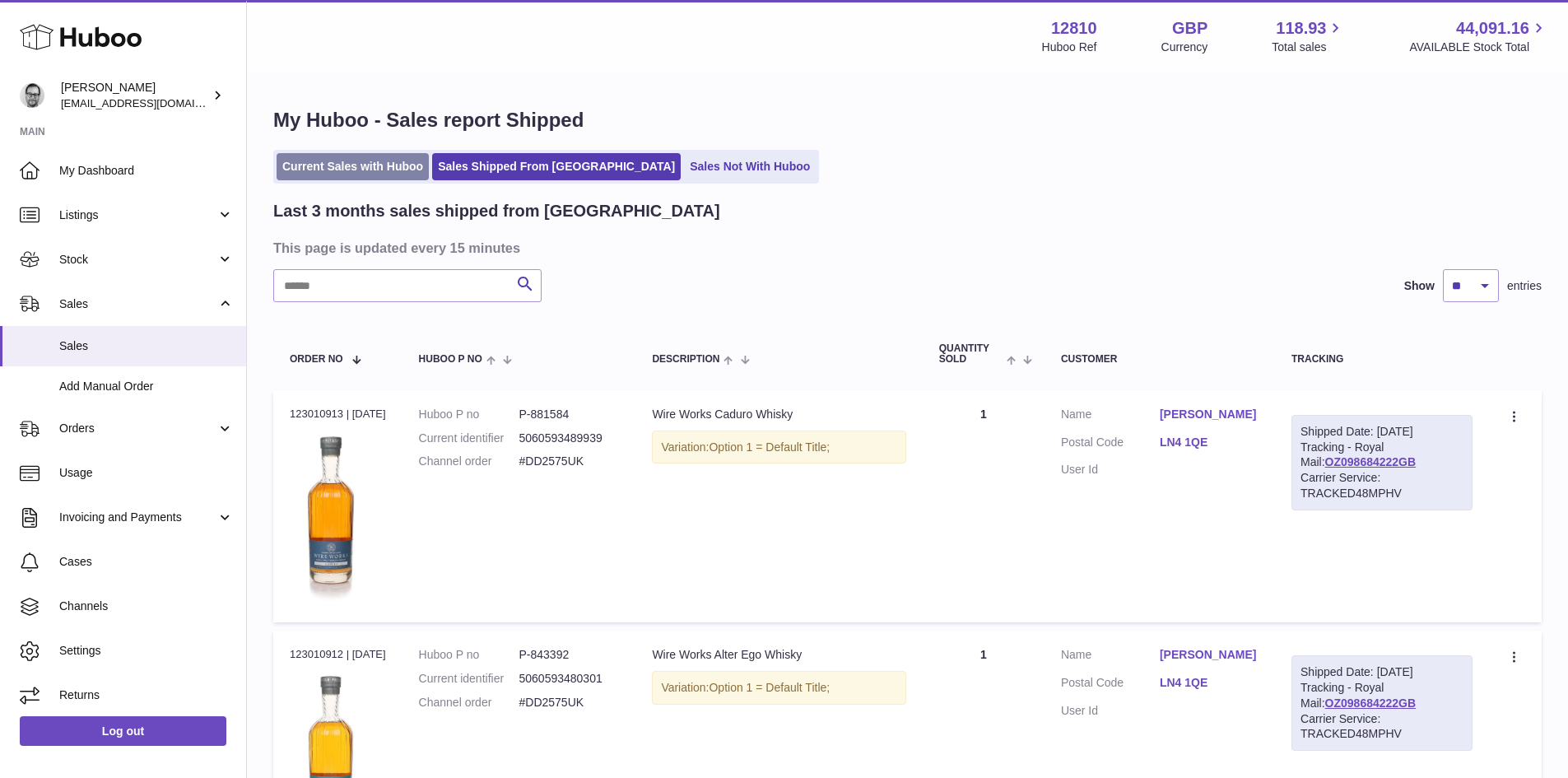
click at [360, 169] on link "Current Sales with Huboo" at bounding box center [352, 167] width 153 height 27
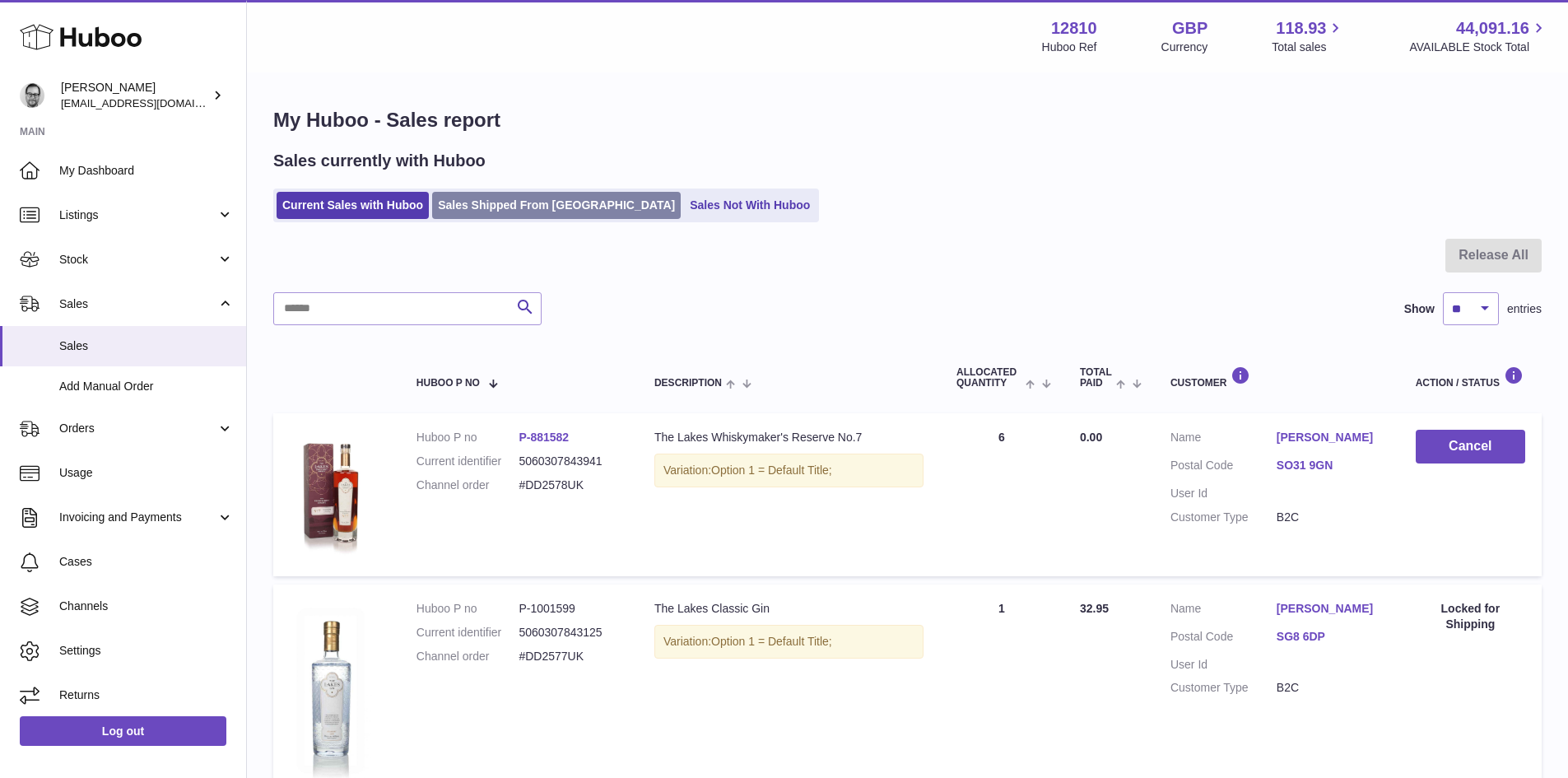
click at [507, 200] on link "Sales Shipped From [GEOGRAPHIC_DATA]" at bounding box center [556, 205] width 249 height 27
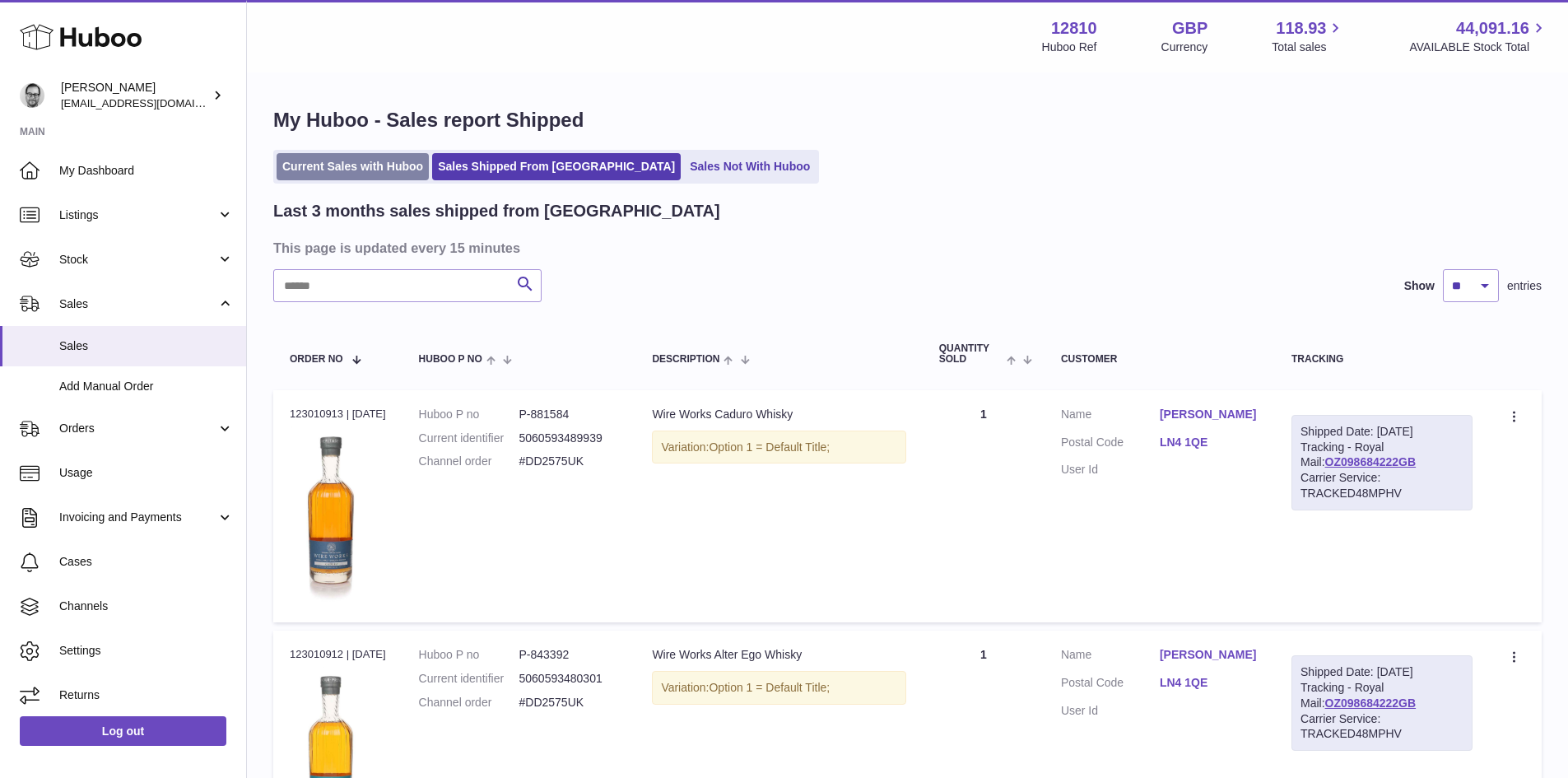
click at [346, 166] on link "Current Sales with Huboo" at bounding box center [352, 167] width 153 height 27
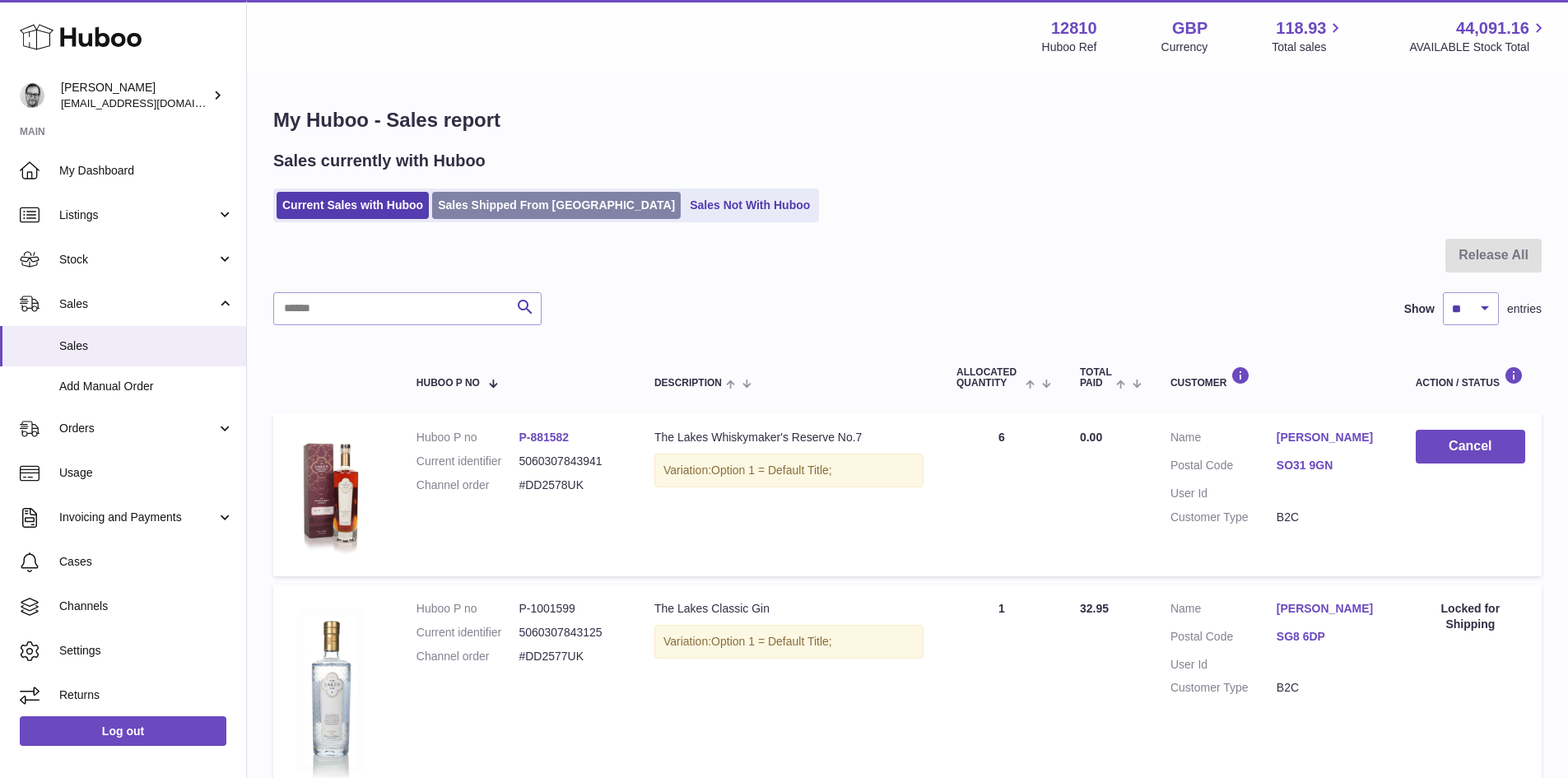
click at [464, 199] on link "Sales Shipped From [GEOGRAPHIC_DATA]" at bounding box center [556, 205] width 249 height 27
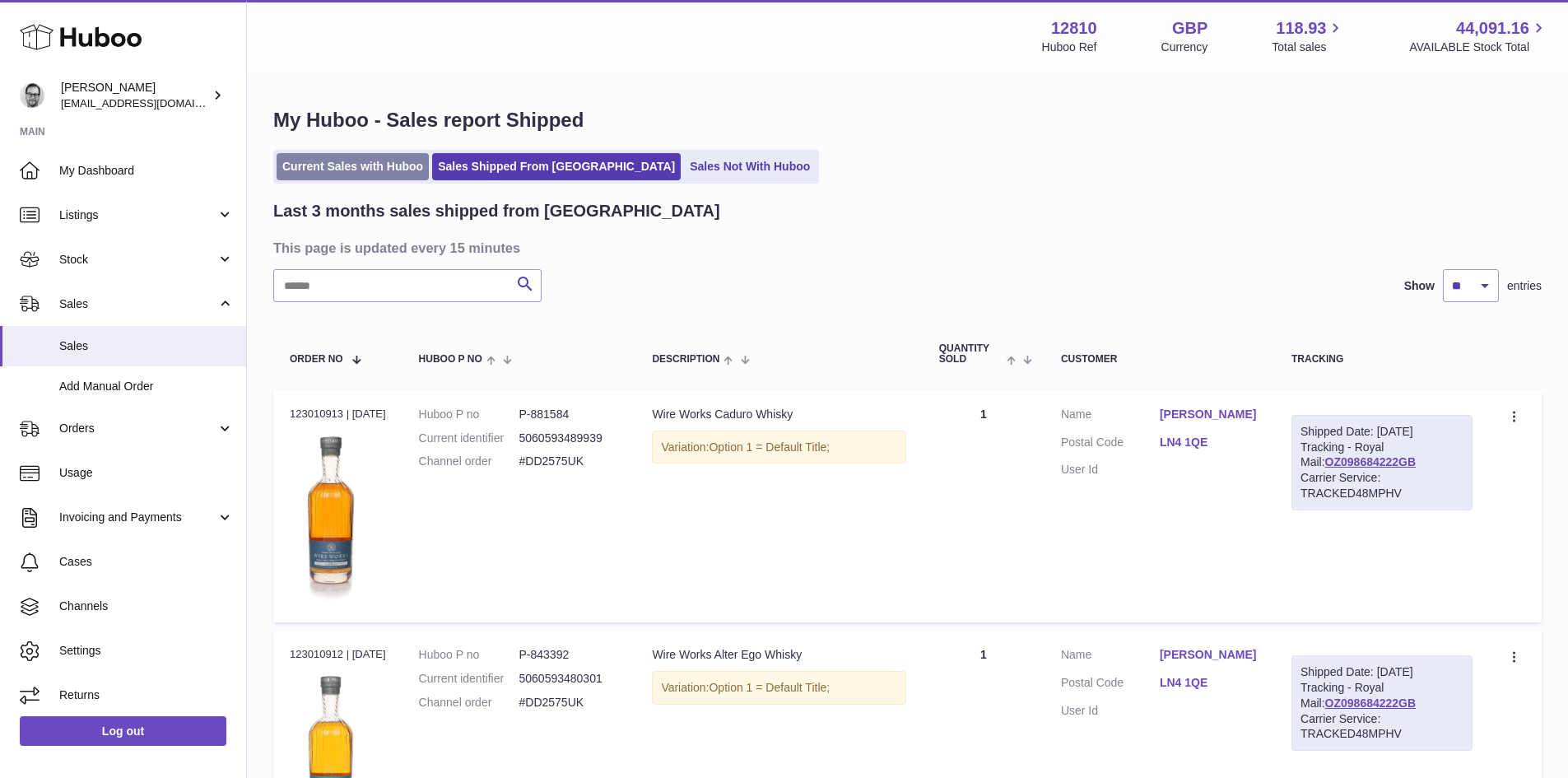
click at [363, 168] on link "Current Sales with Huboo" at bounding box center [352, 167] width 153 height 27
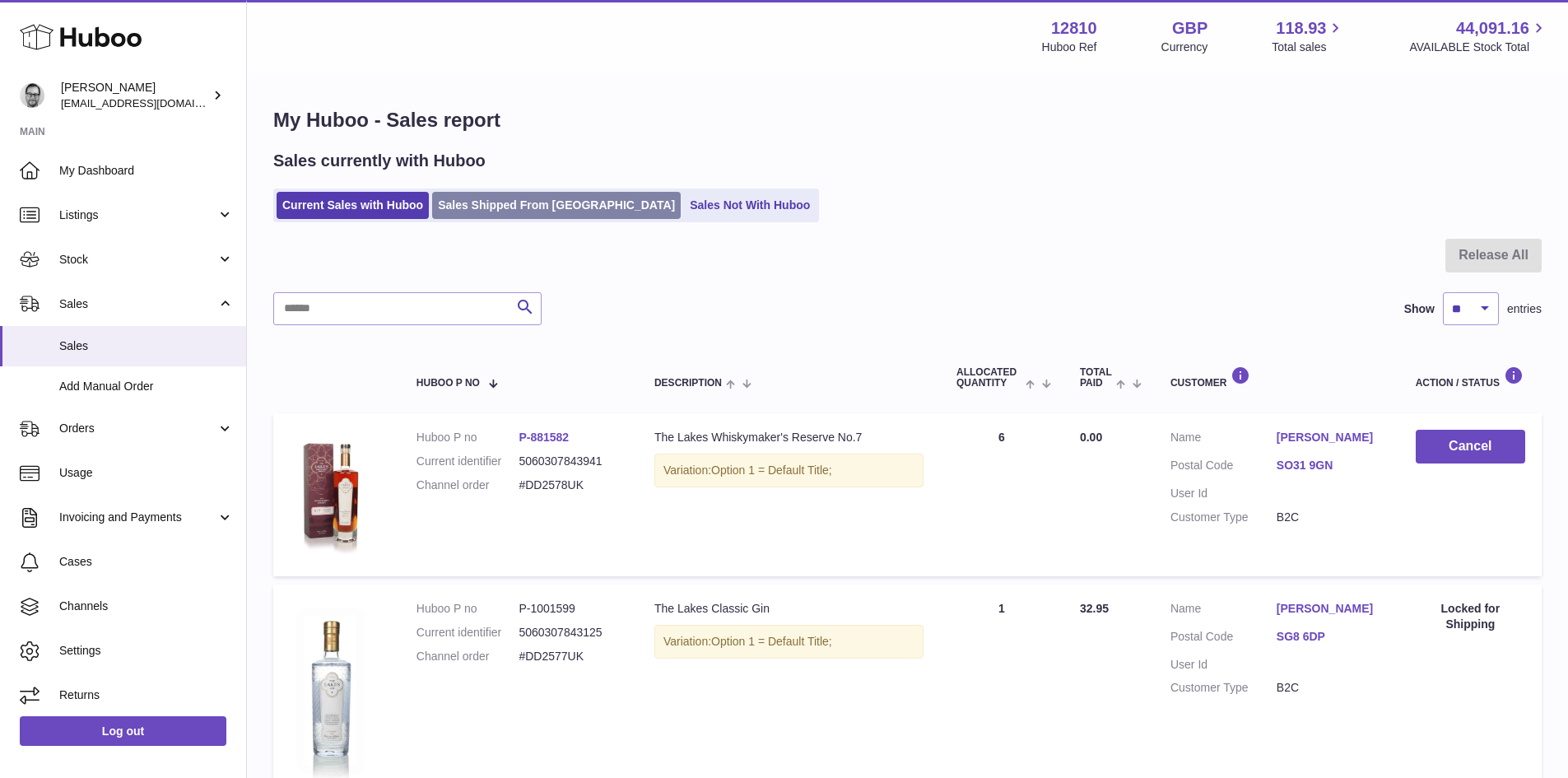
click at [499, 199] on link "Sales Shipped From [GEOGRAPHIC_DATA]" at bounding box center [556, 205] width 249 height 27
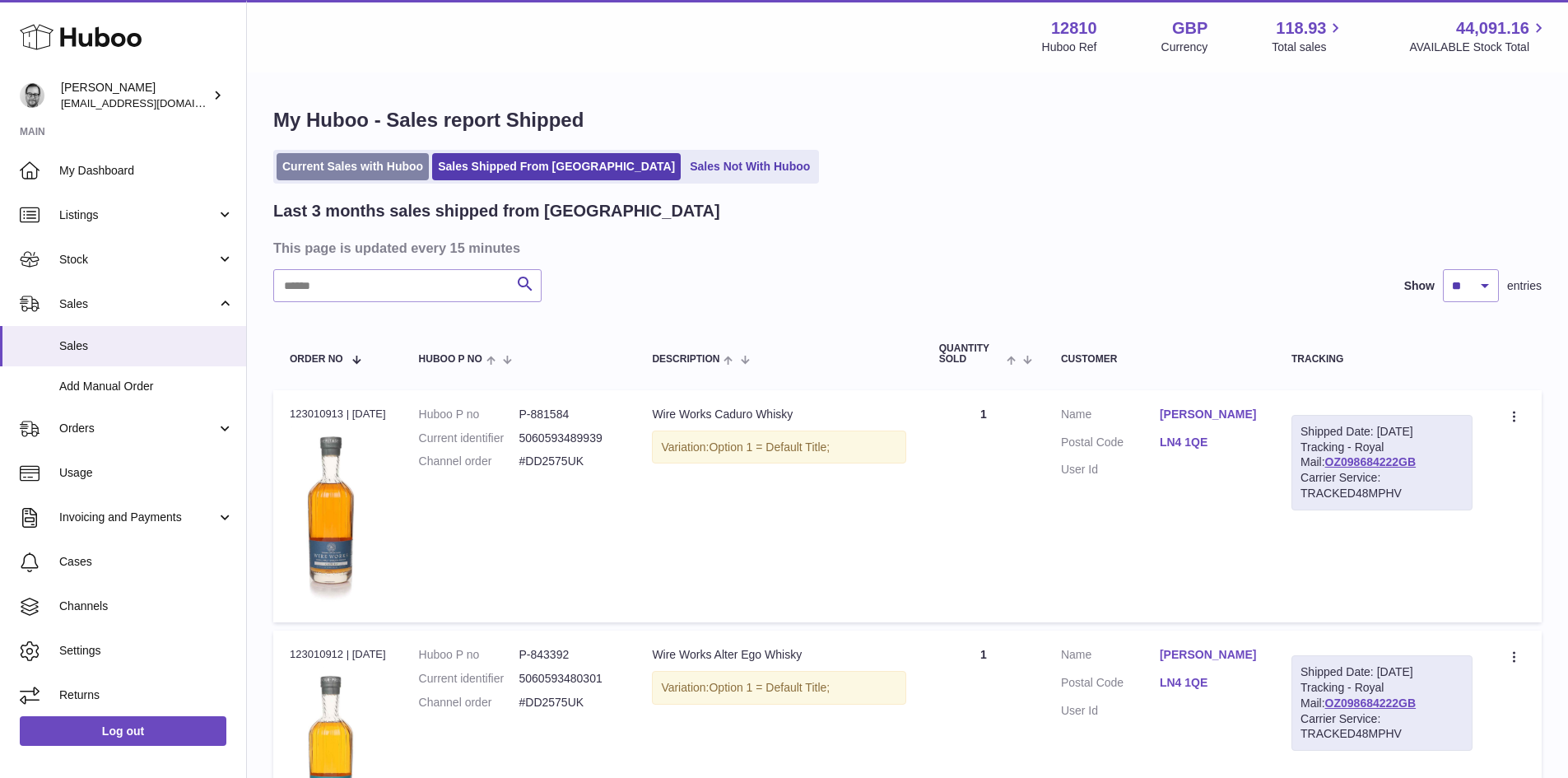
click at [374, 167] on link "Current Sales with Huboo" at bounding box center [352, 167] width 153 height 27
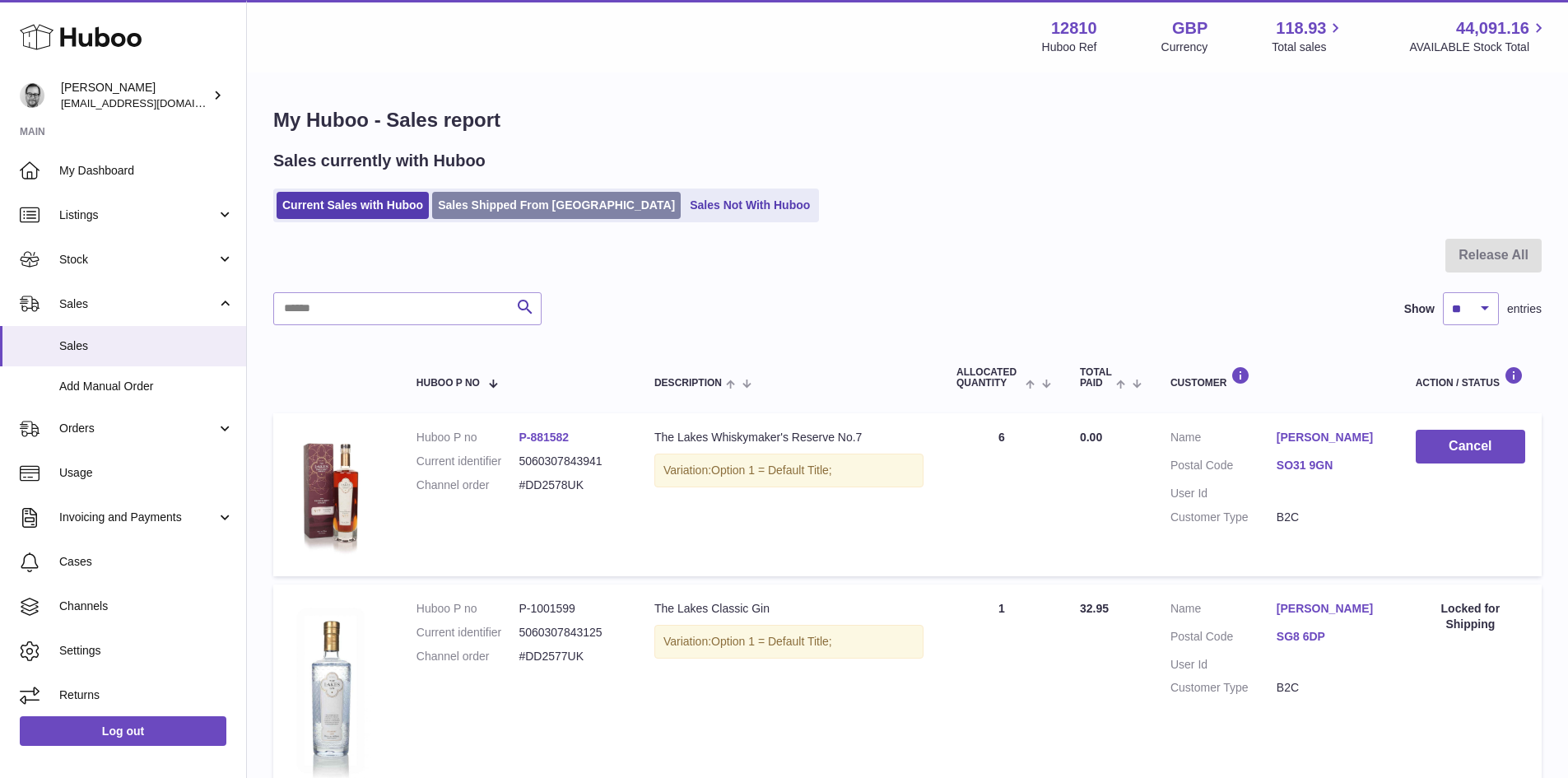
click at [529, 205] on link "Sales Shipped From [GEOGRAPHIC_DATA]" at bounding box center [556, 205] width 249 height 27
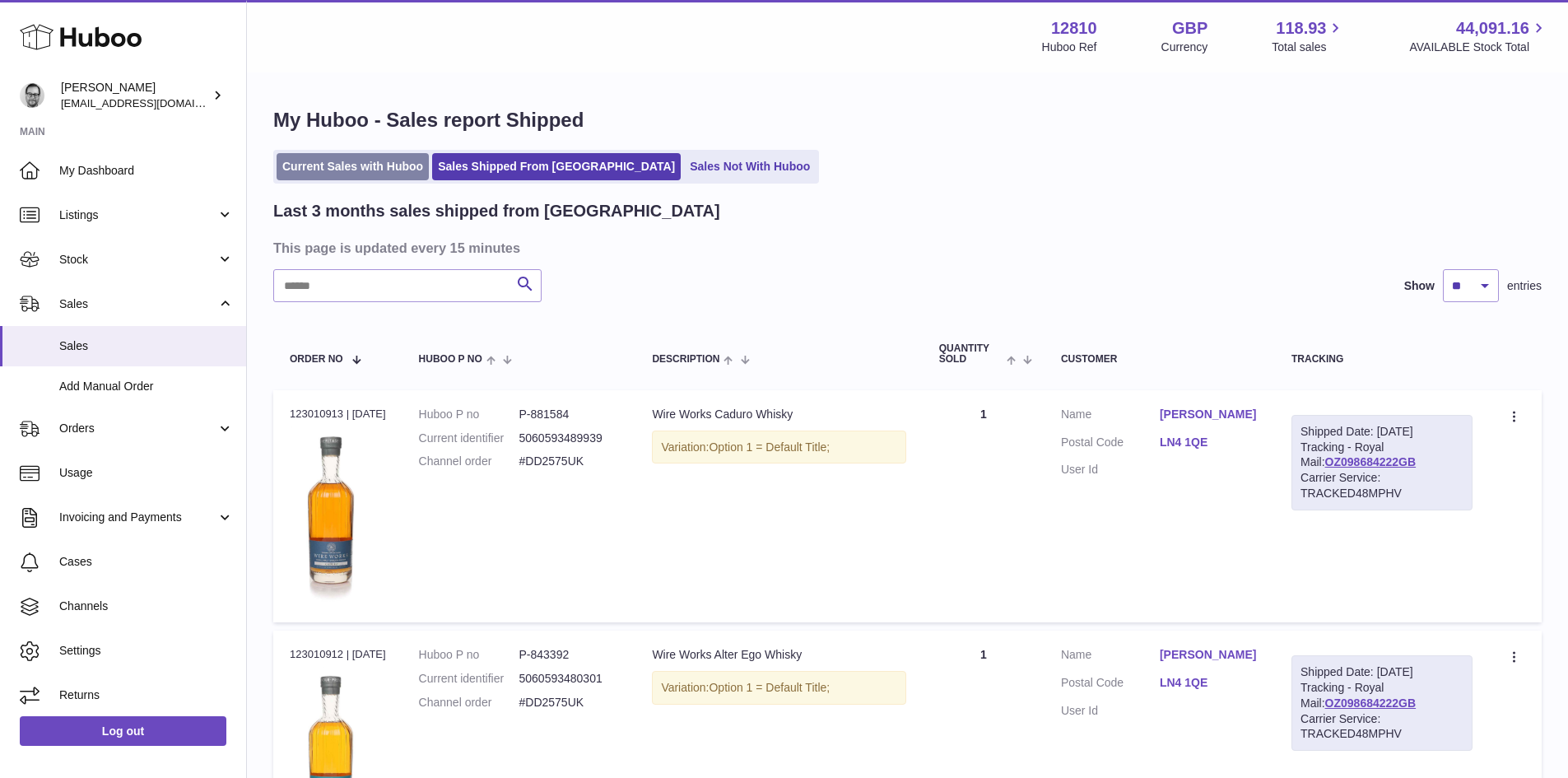
click at [374, 166] on link "Current Sales with Huboo" at bounding box center [352, 167] width 153 height 27
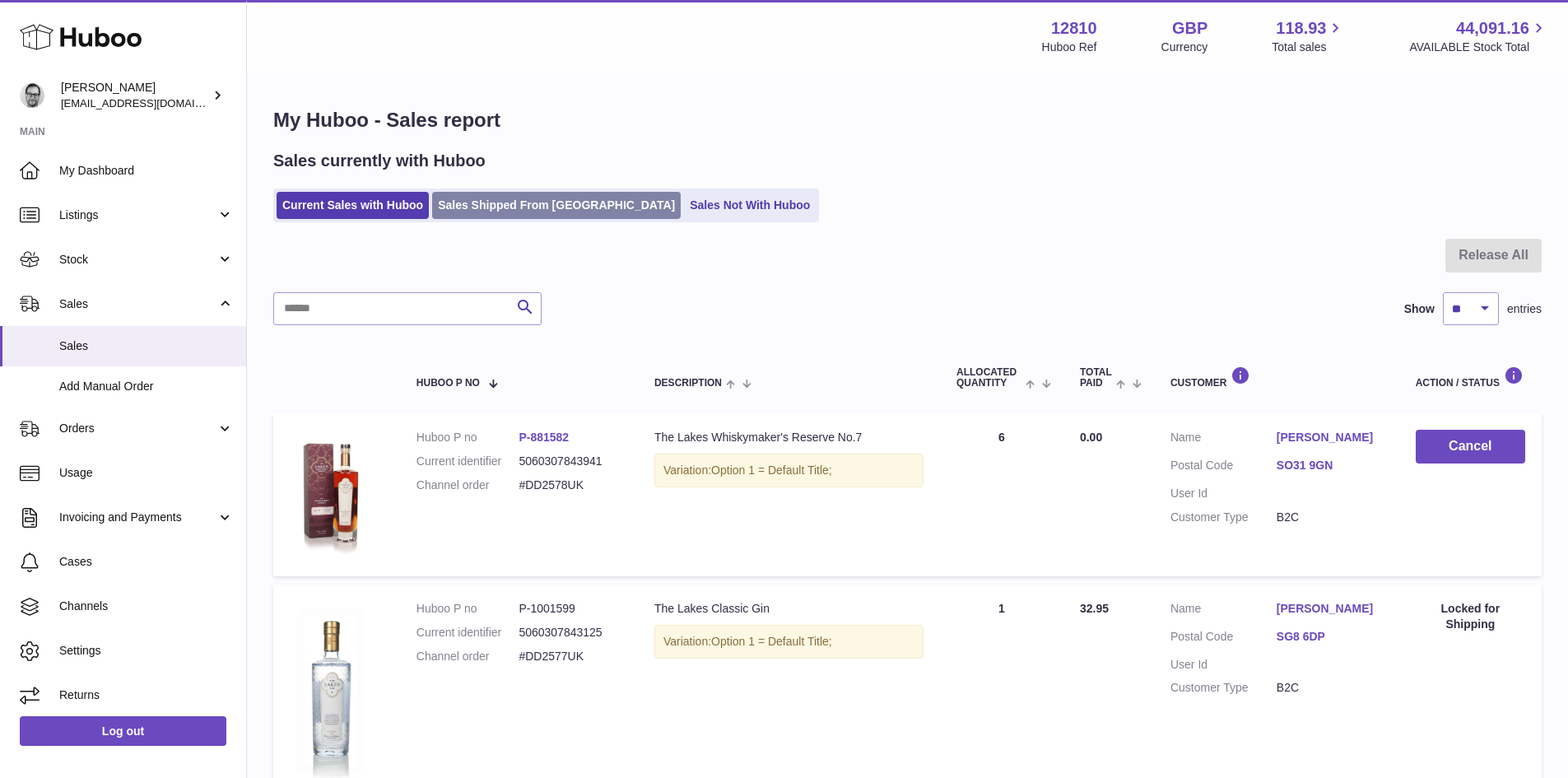
click at [505, 213] on link "Sales Shipped From [GEOGRAPHIC_DATA]" at bounding box center [556, 205] width 249 height 27
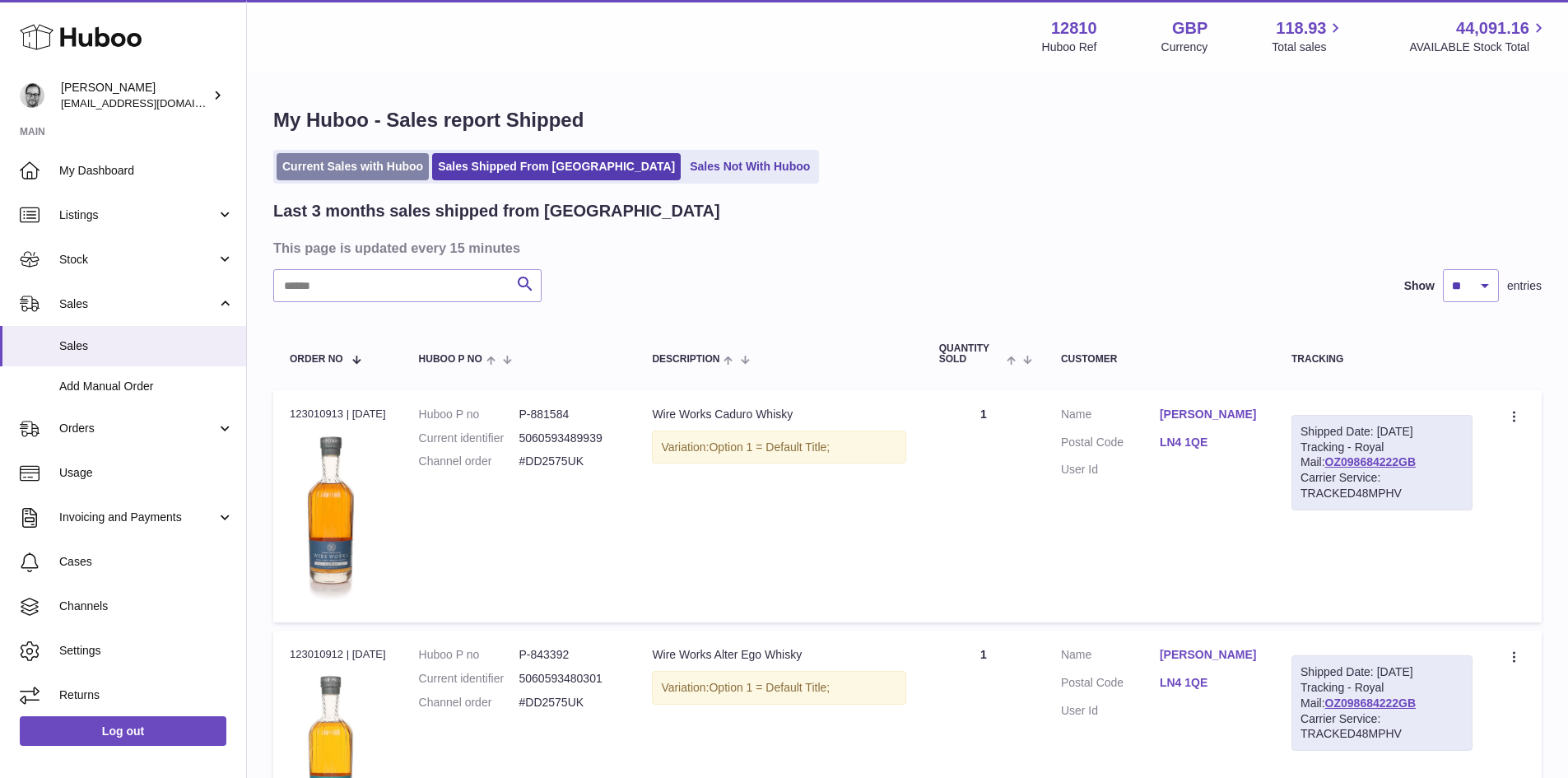
click at [370, 169] on link "Current Sales with Huboo" at bounding box center [352, 167] width 153 height 27
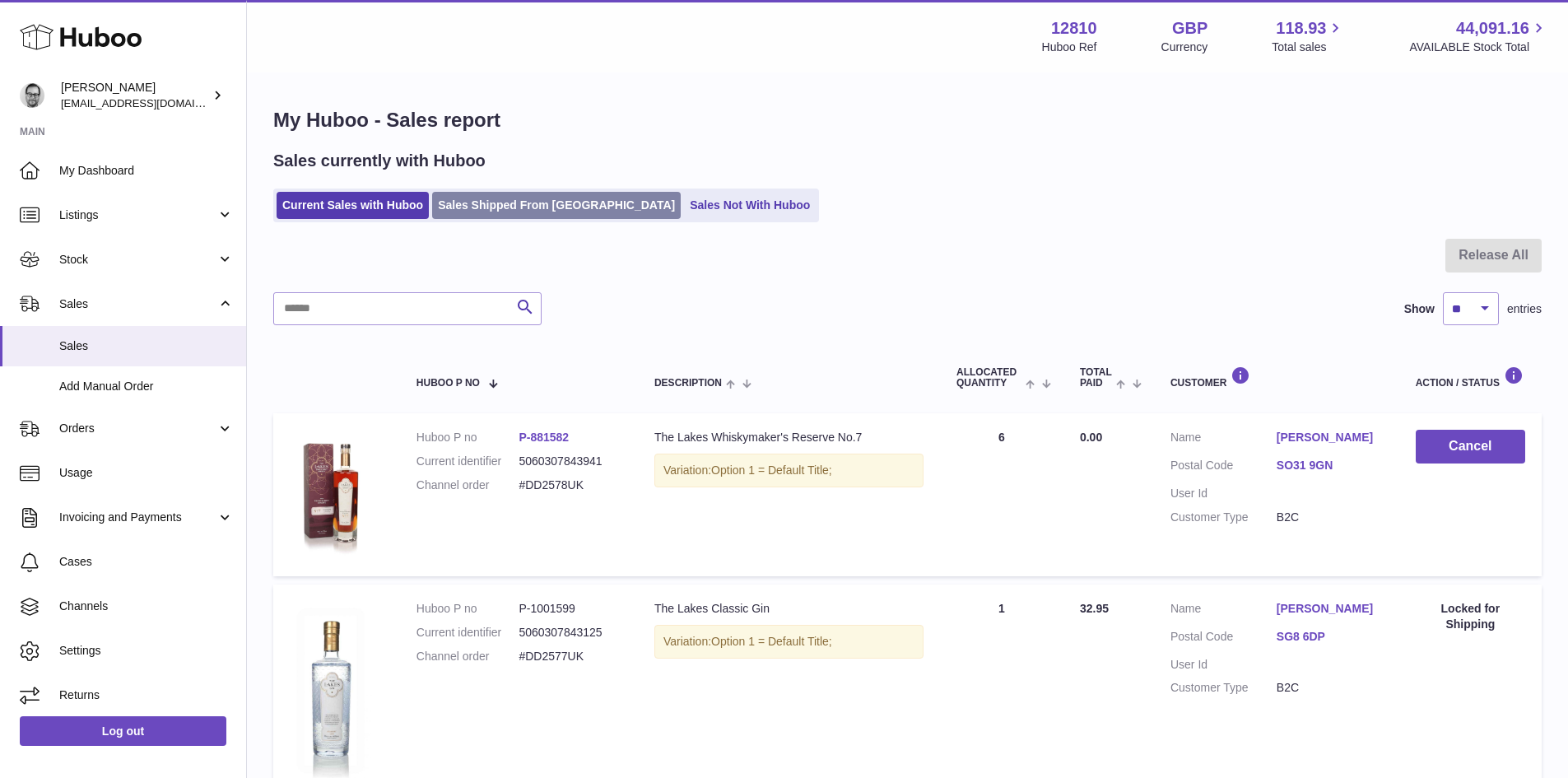
click at [507, 207] on link "Sales Shipped From [GEOGRAPHIC_DATA]" at bounding box center [556, 205] width 249 height 27
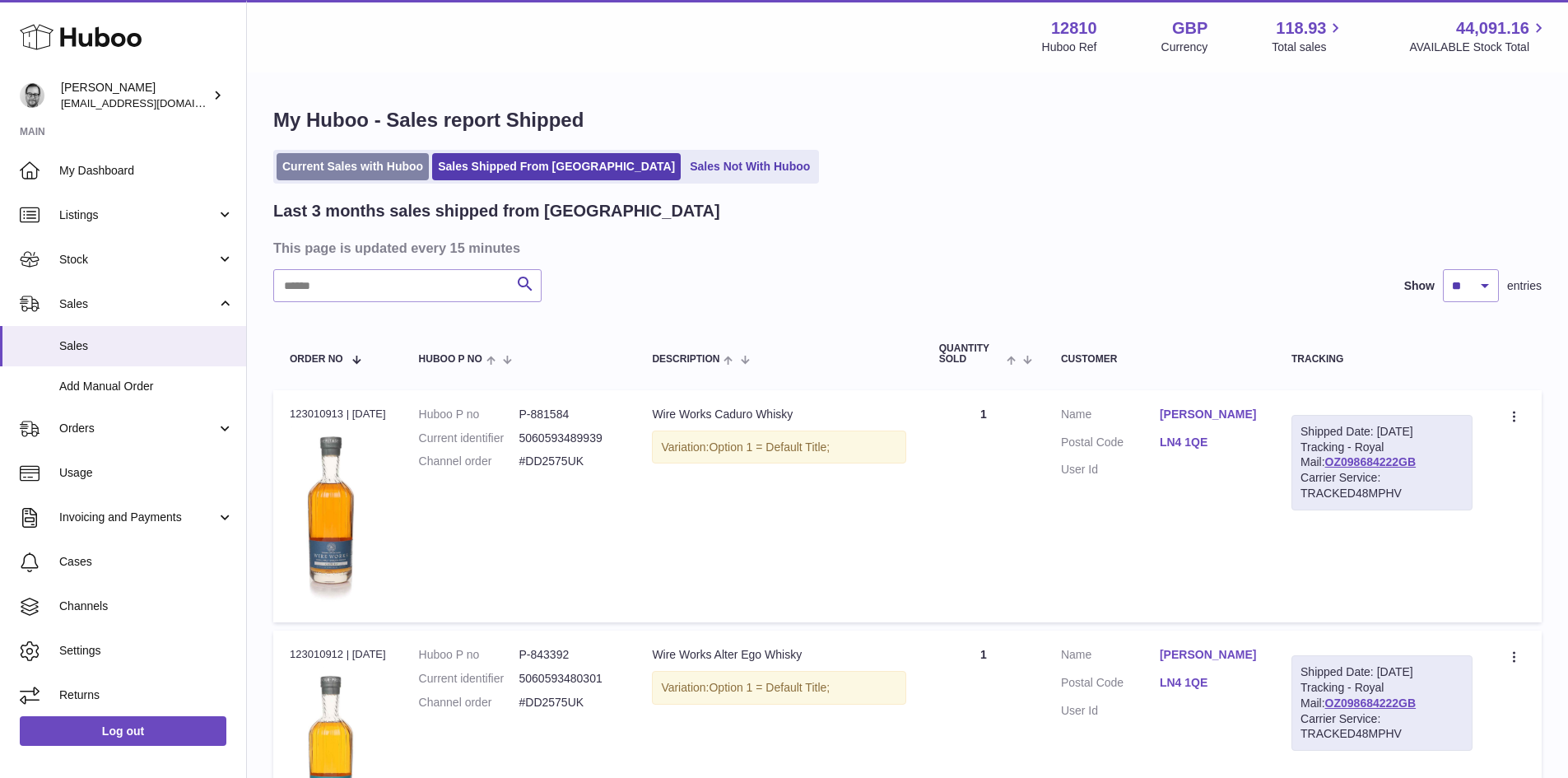
click at [390, 158] on link "Current Sales with Huboo" at bounding box center [352, 167] width 153 height 27
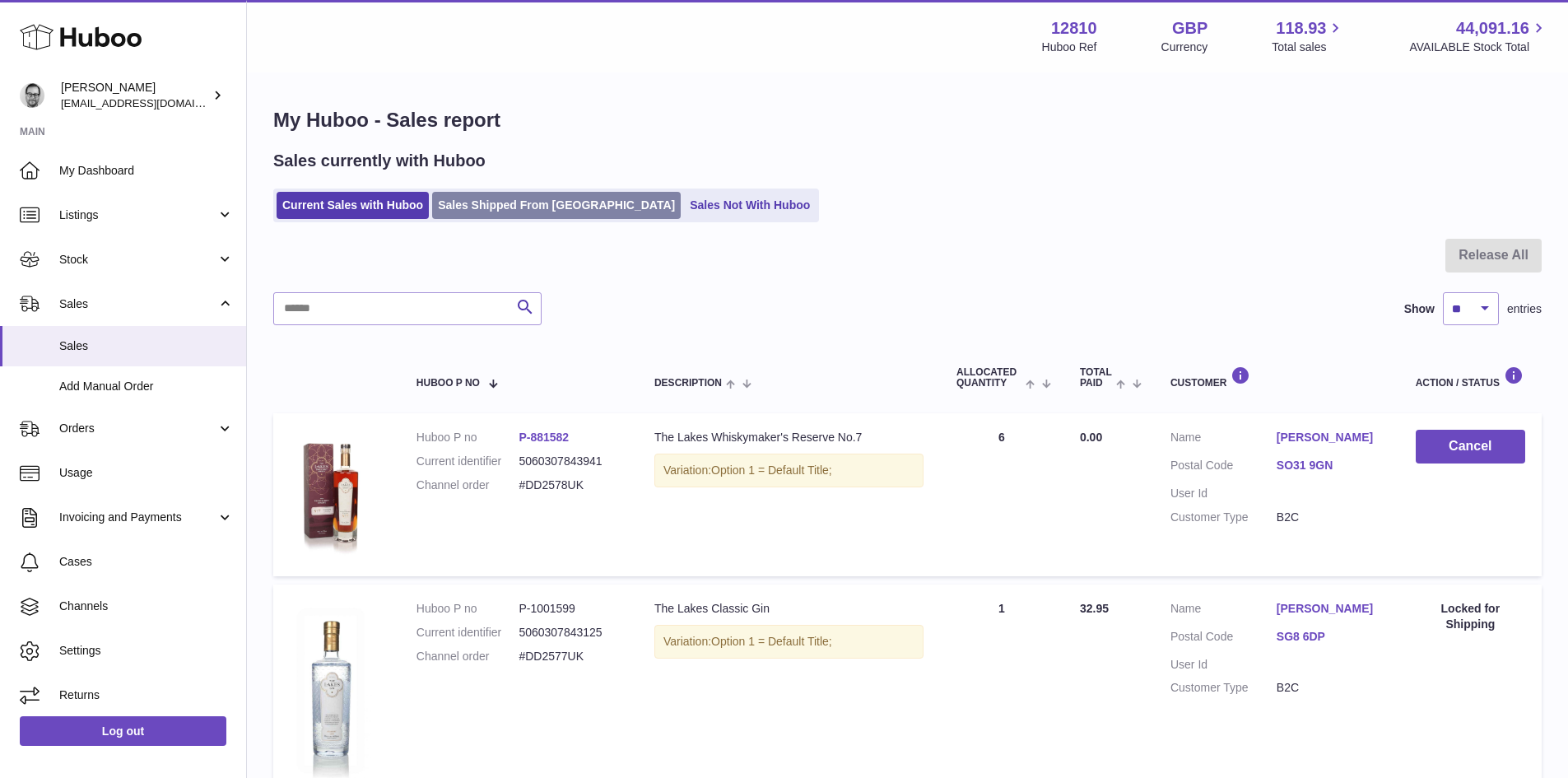
click at [535, 212] on link "Sales Shipped From [GEOGRAPHIC_DATA]" at bounding box center [556, 205] width 249 height 27
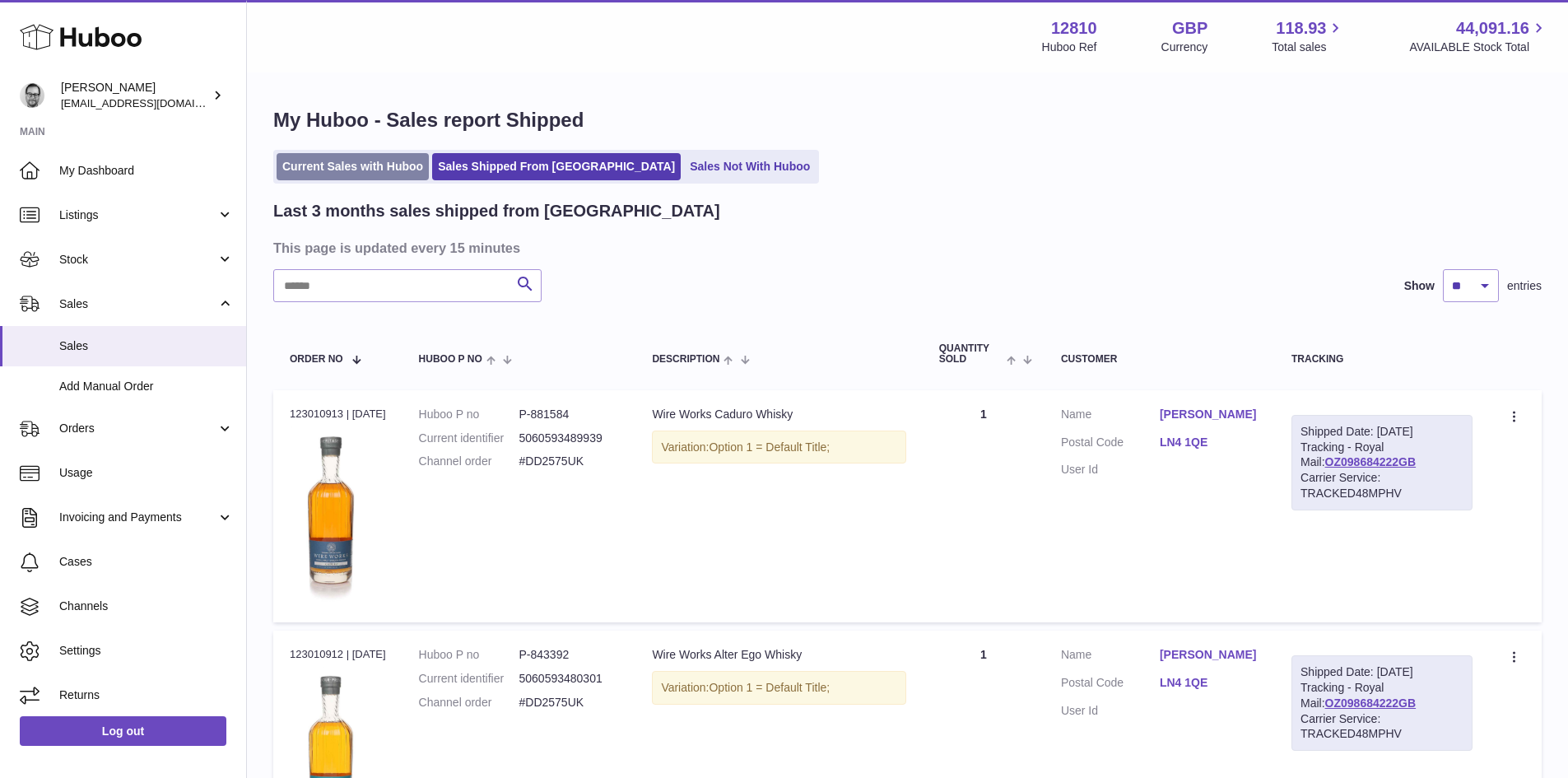
click at [392, 160] on link "Current Sales with Huboo" at bounding box center [352, 167] width 153 height 27
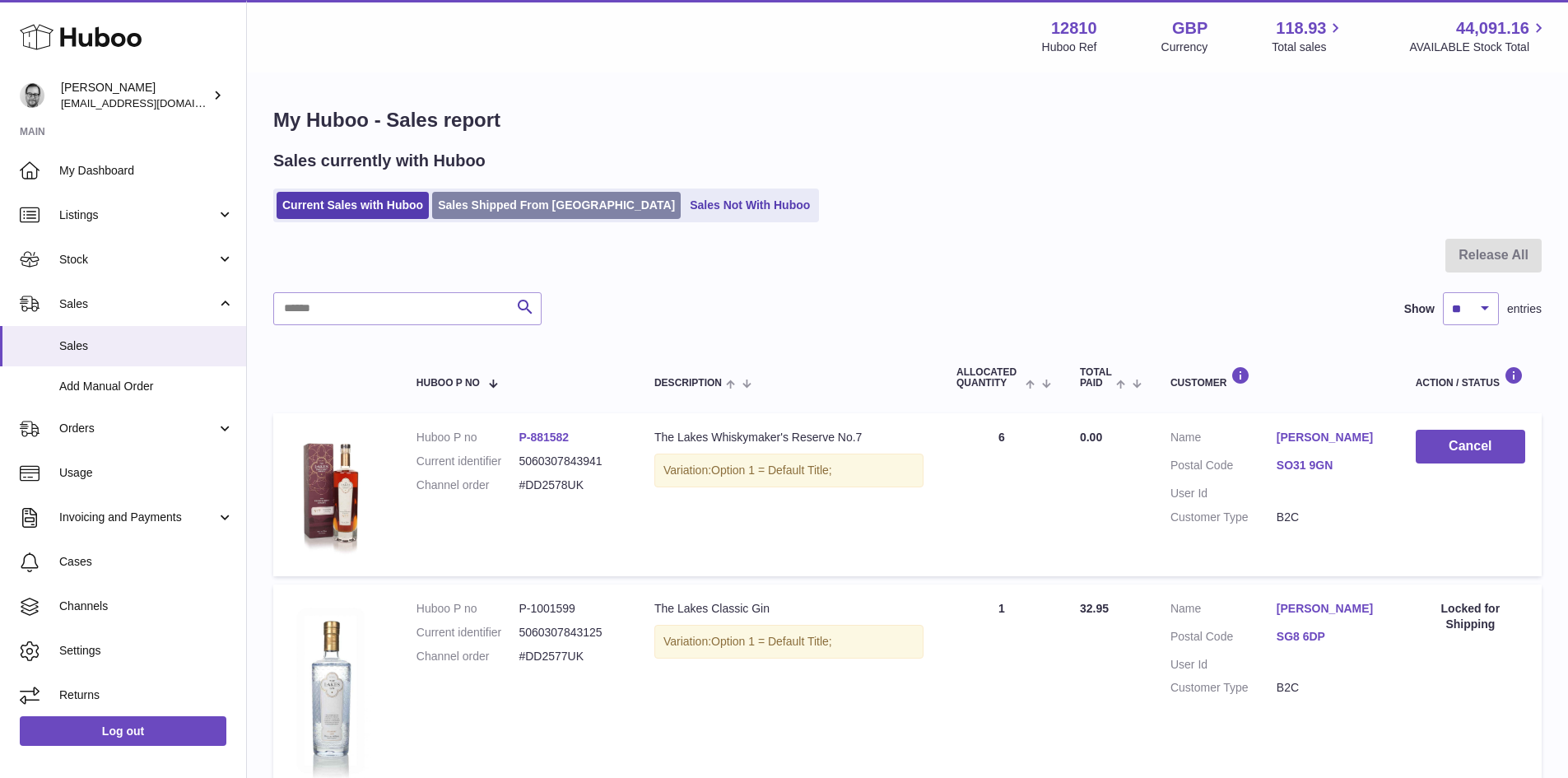
click at [469, 194] on link "Sales Shipped From [GEOGRAPHIC_DATA]" at bounding box center [556, 205] width 249 height 27
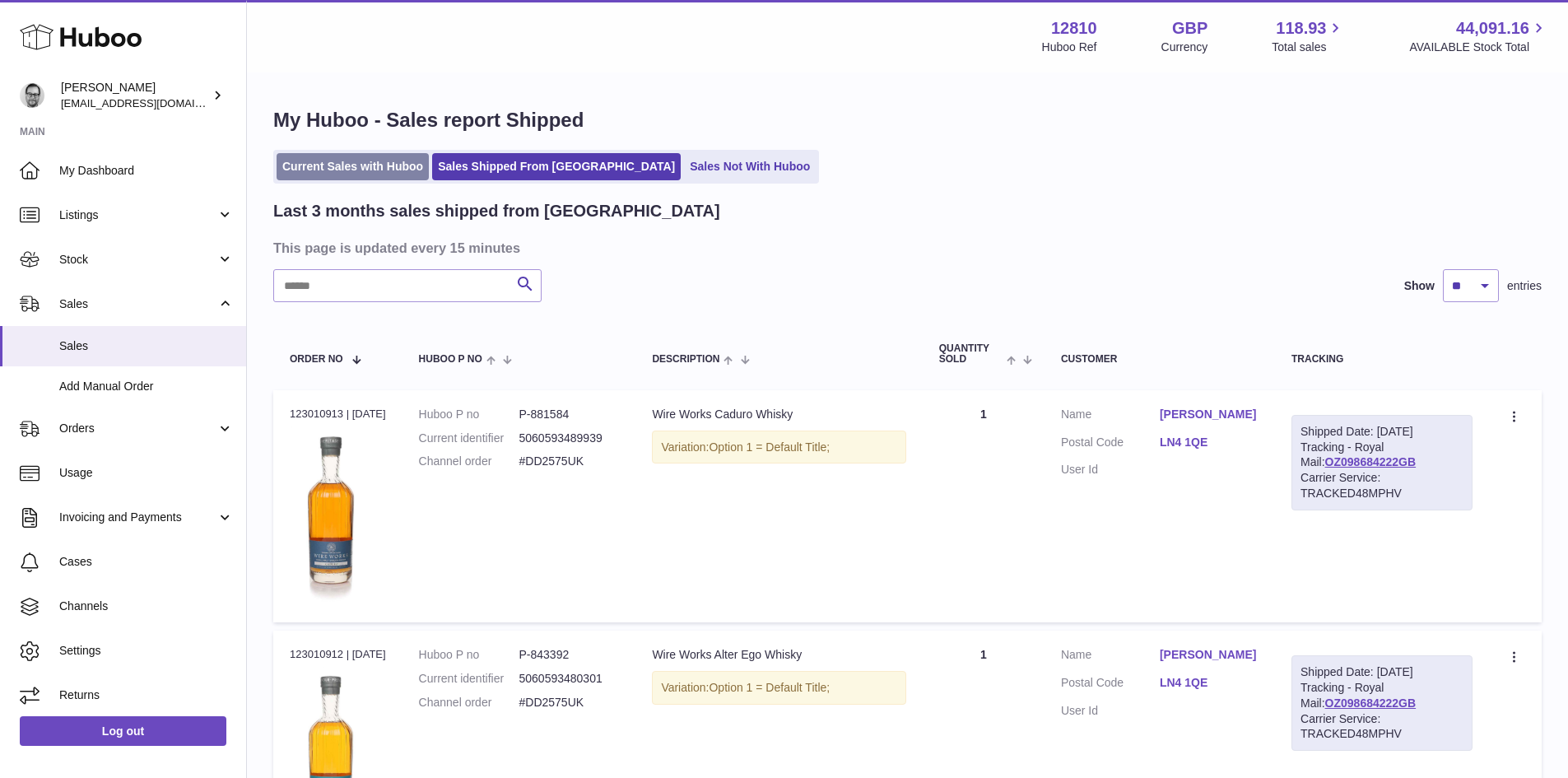
click at [352, 175] on link "Current Sales with Huboo" at bounding box center [352, 167] width 153 height 27
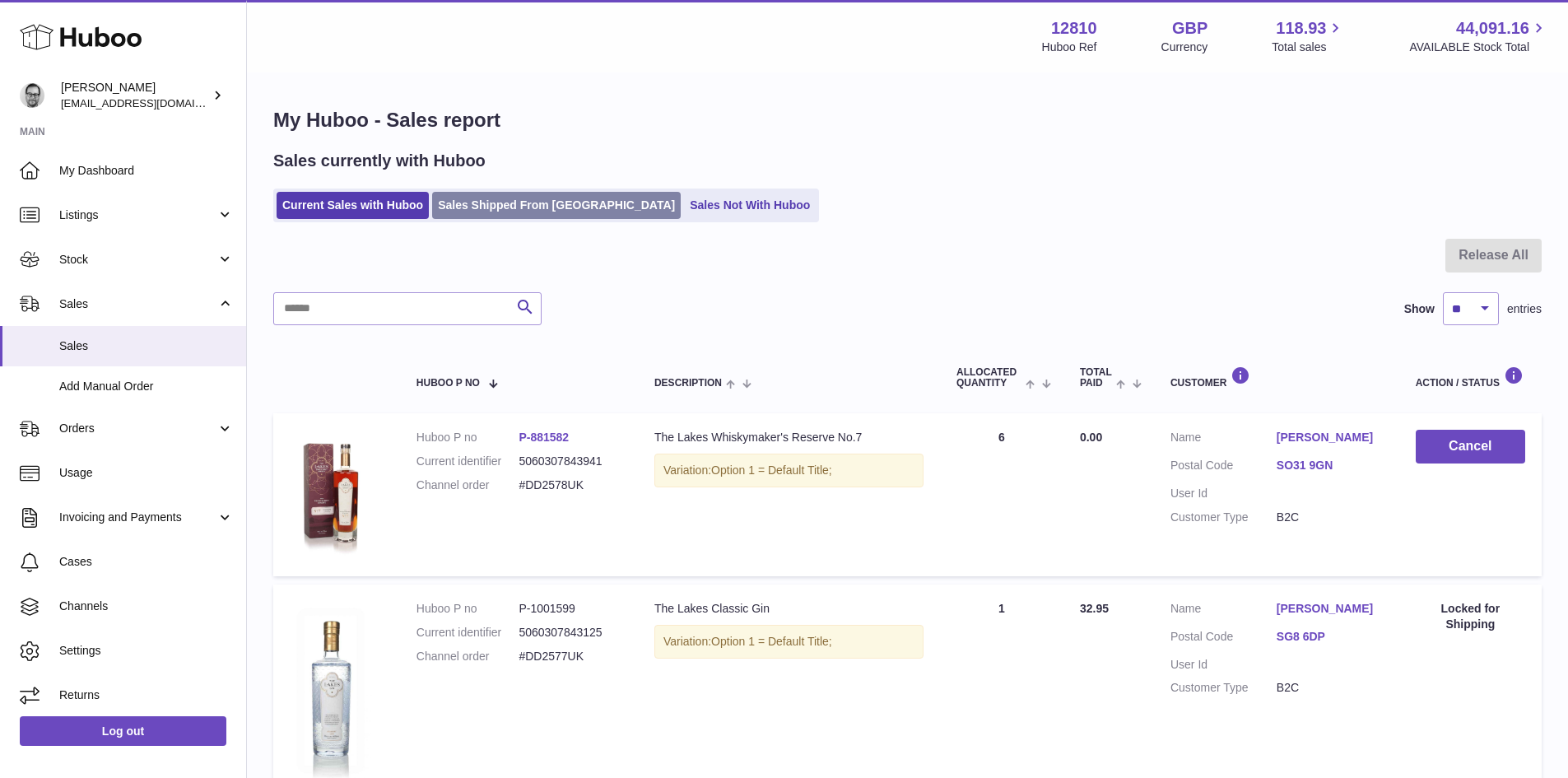
click at [478, 208] on link "Sales Shipped From [GEOGRAPHIC_DATA]" at bounding box center [556, 205] width 249 height 27
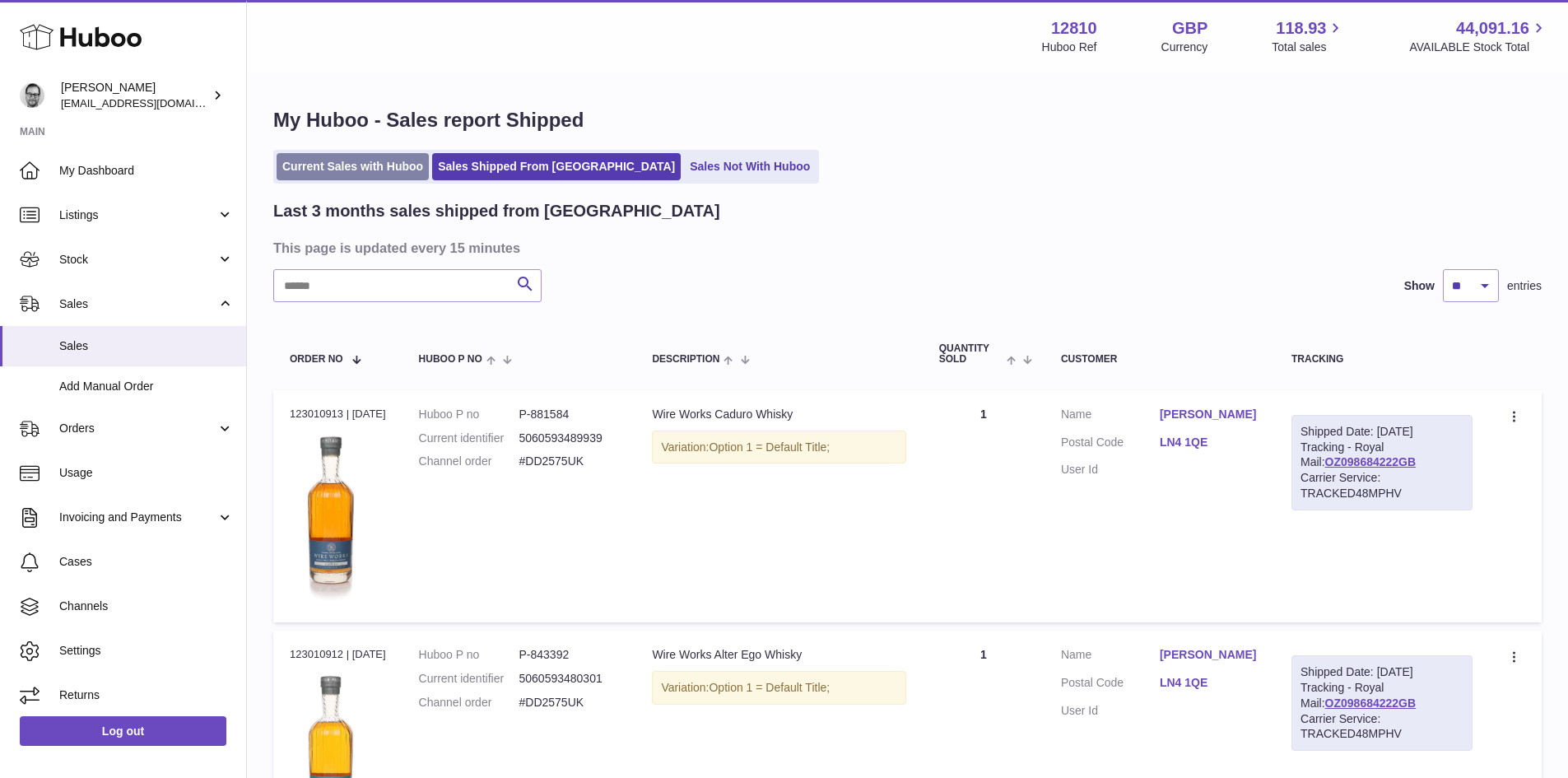
click at [365, 174] on link "Current Sales with Huboo" at bounding box center [352, 167] width 153 height 27
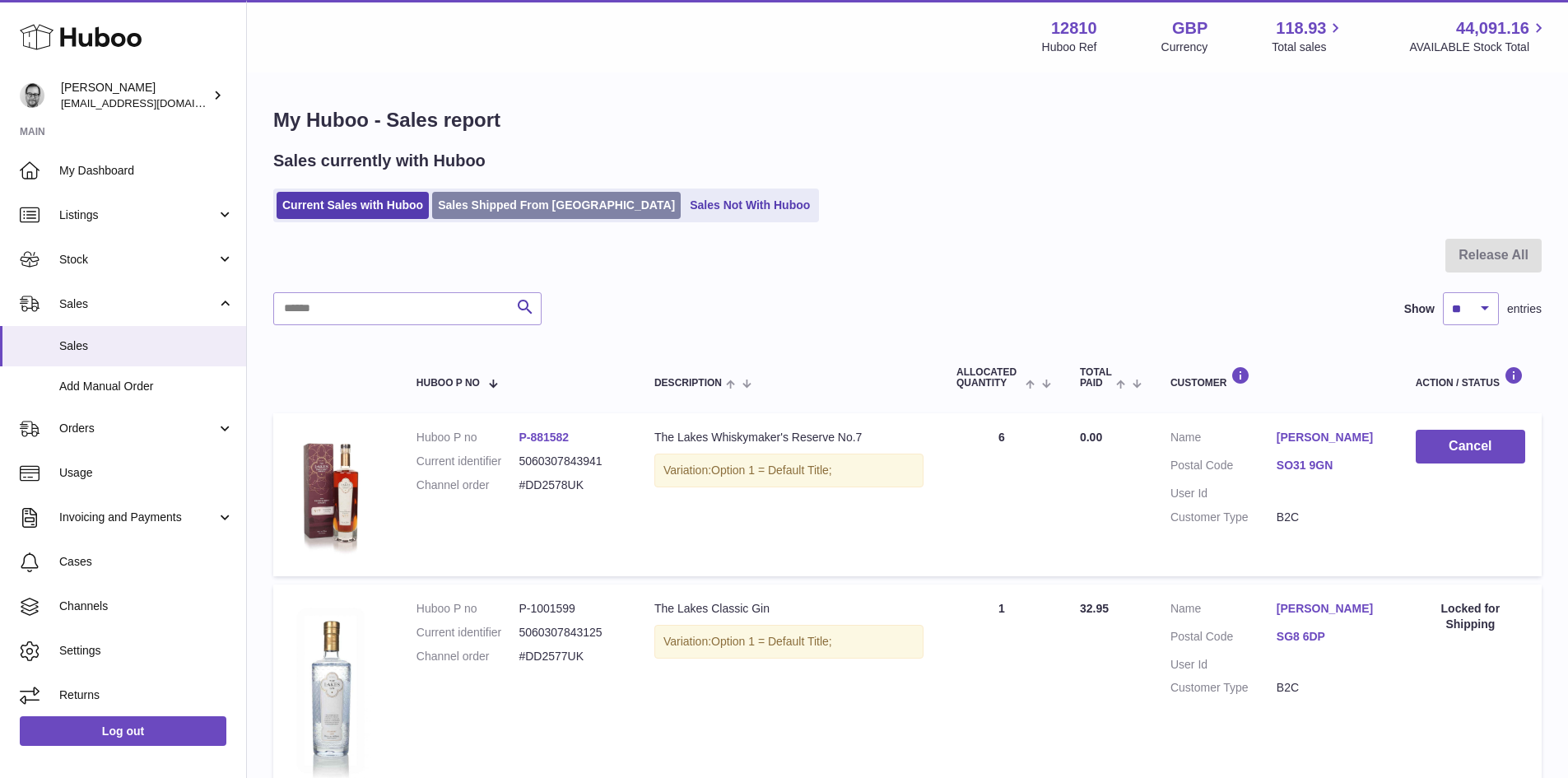
click at [485, 198] on link "Sales Shipped From [GEOGRAPHIC_DATA]" at bounding box center [556, 205] width 249 height 27
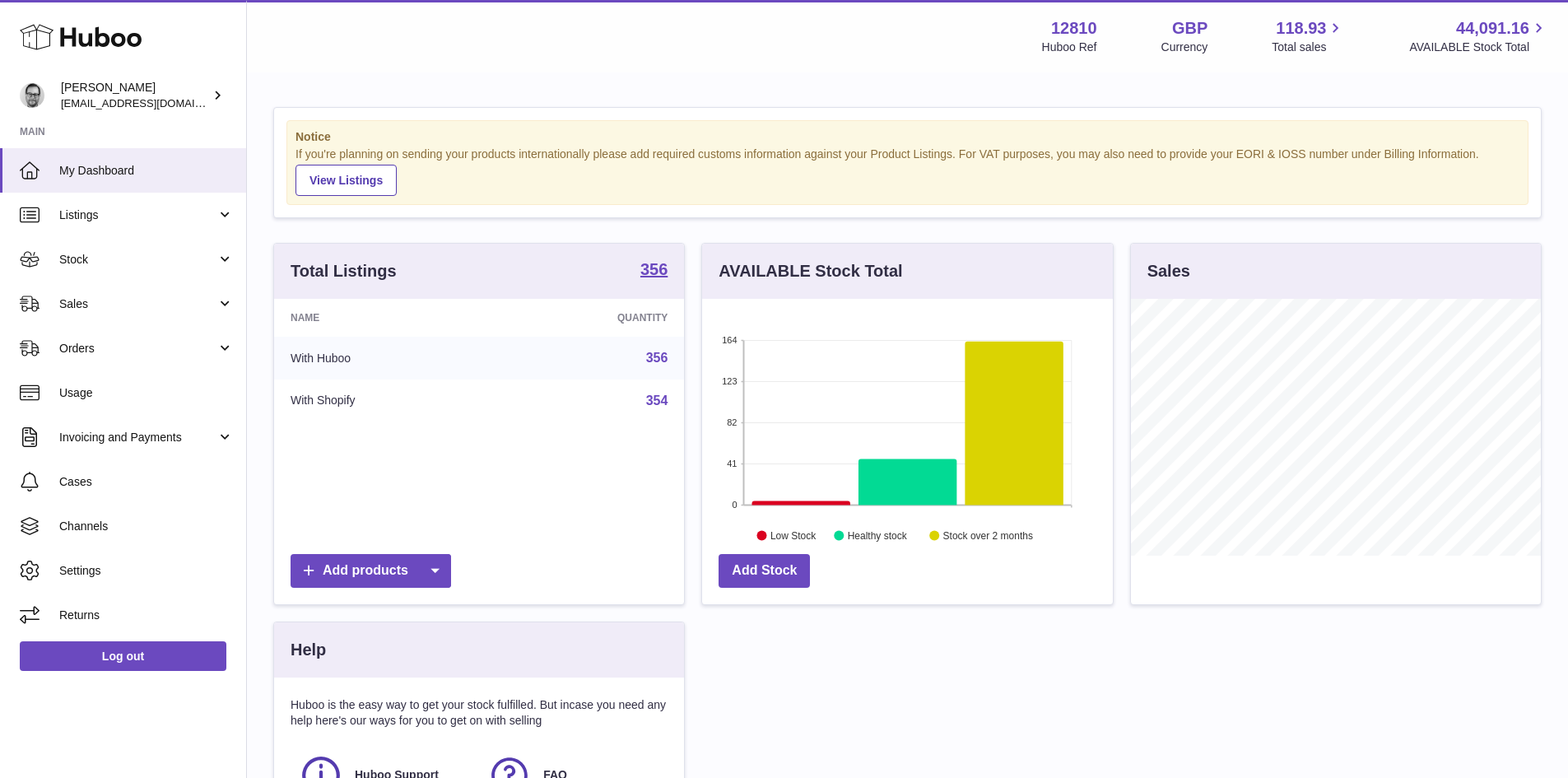
scroll to position [256, 411]
click at [97, 310] on span "Sales" at bounding box center [138, 304] width 157 height 16
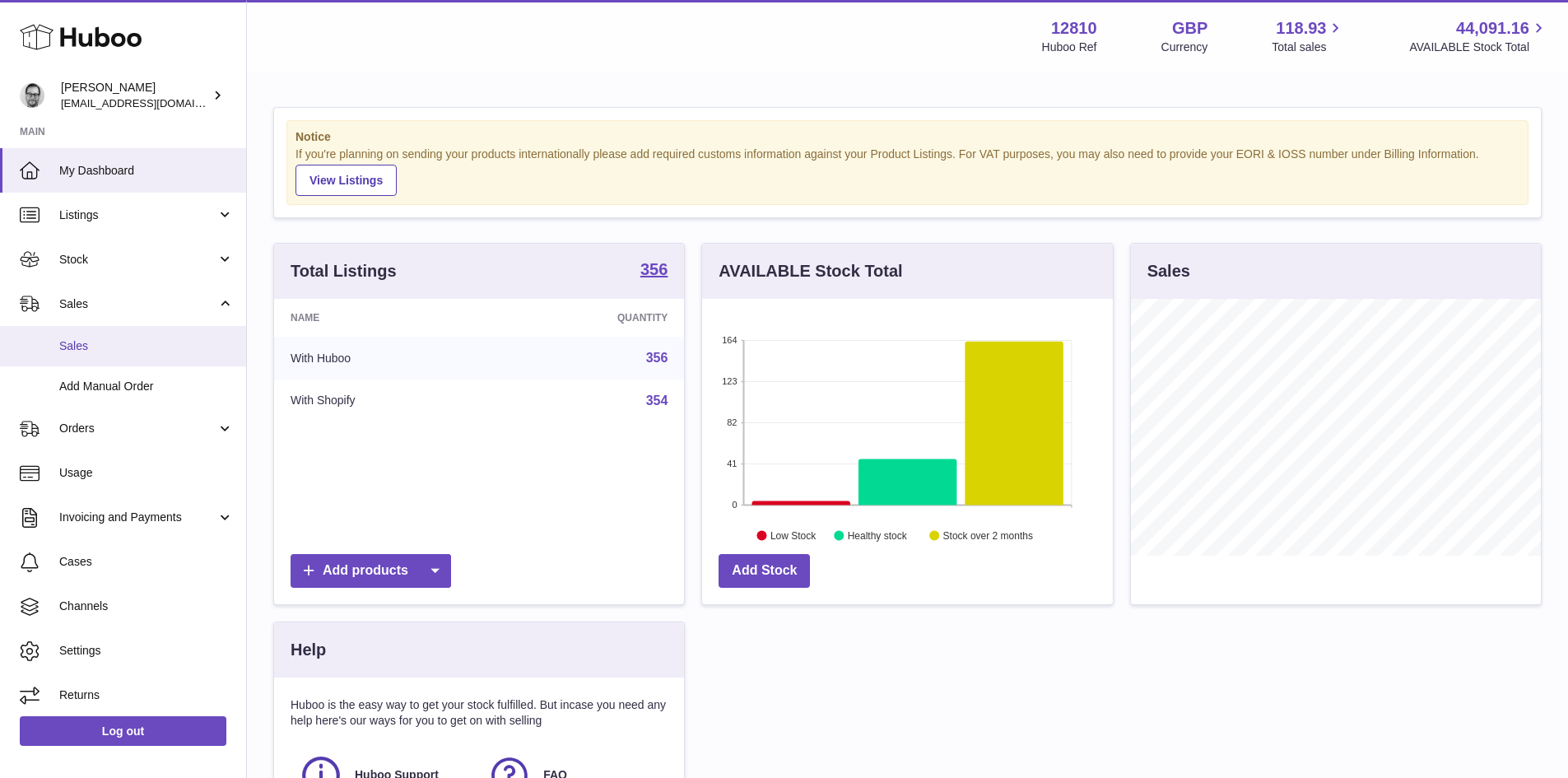
click at [72, 345] on span "Sales" at bounding box center [147, 346] width 174 height 16
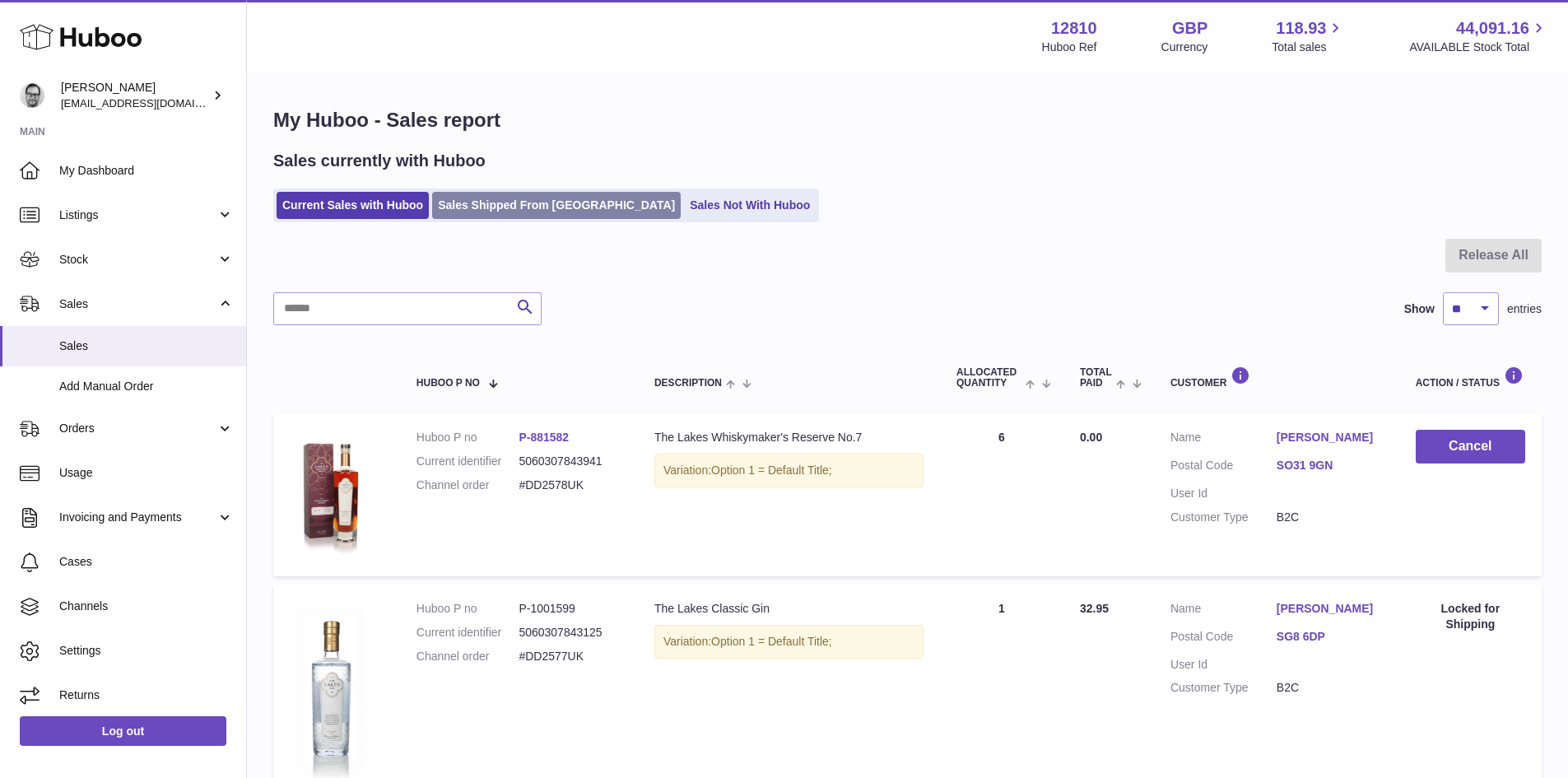
click at [506, 214] on link "Sales Shipped From [GEOGRAPHIC_DATA]" at bounding box center [556, 205] width 249 height 27
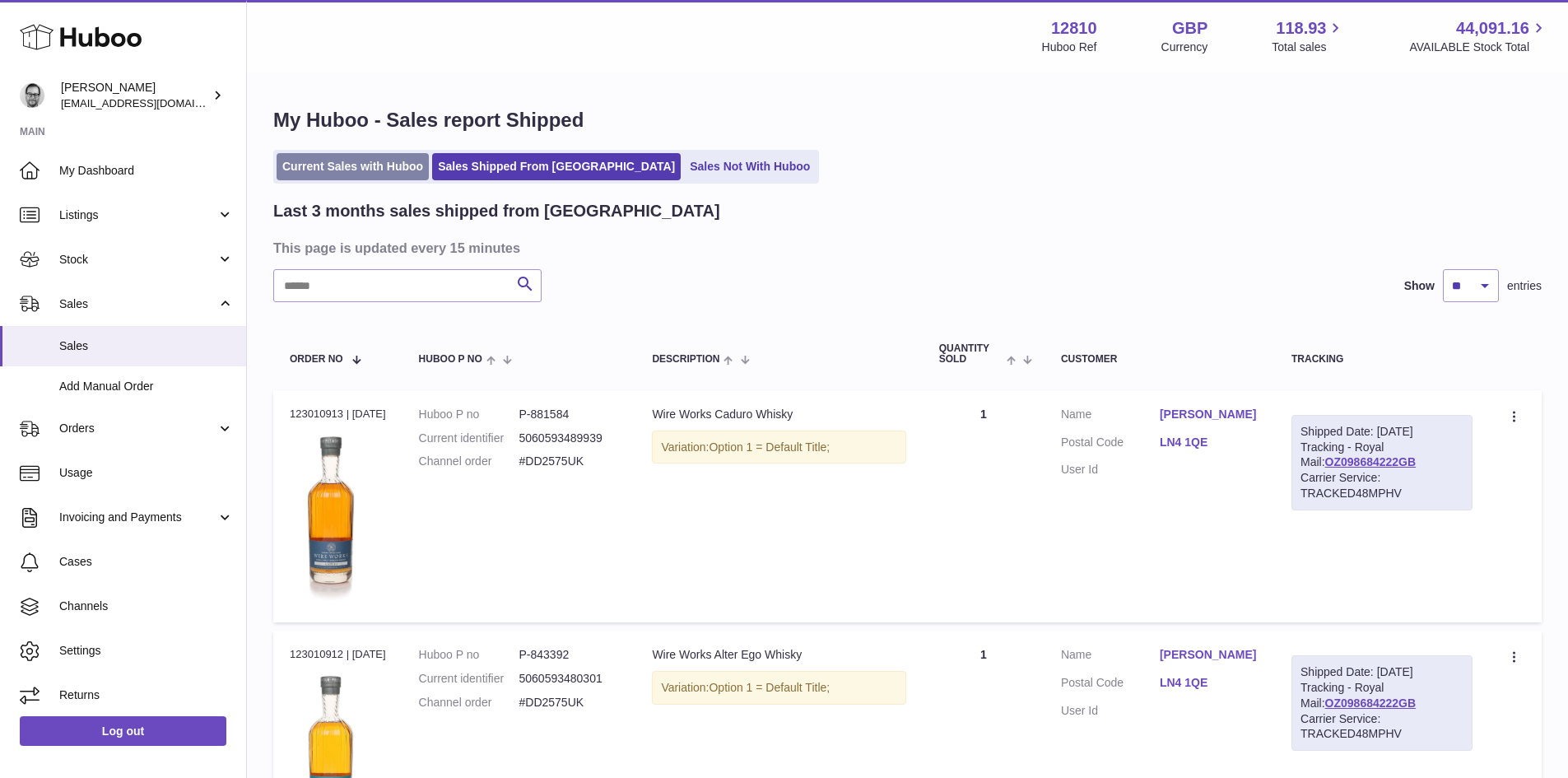
click at [396, 174] on link "Current Sales with Huboo" at bounding box center [352, 167] width 153 height 27
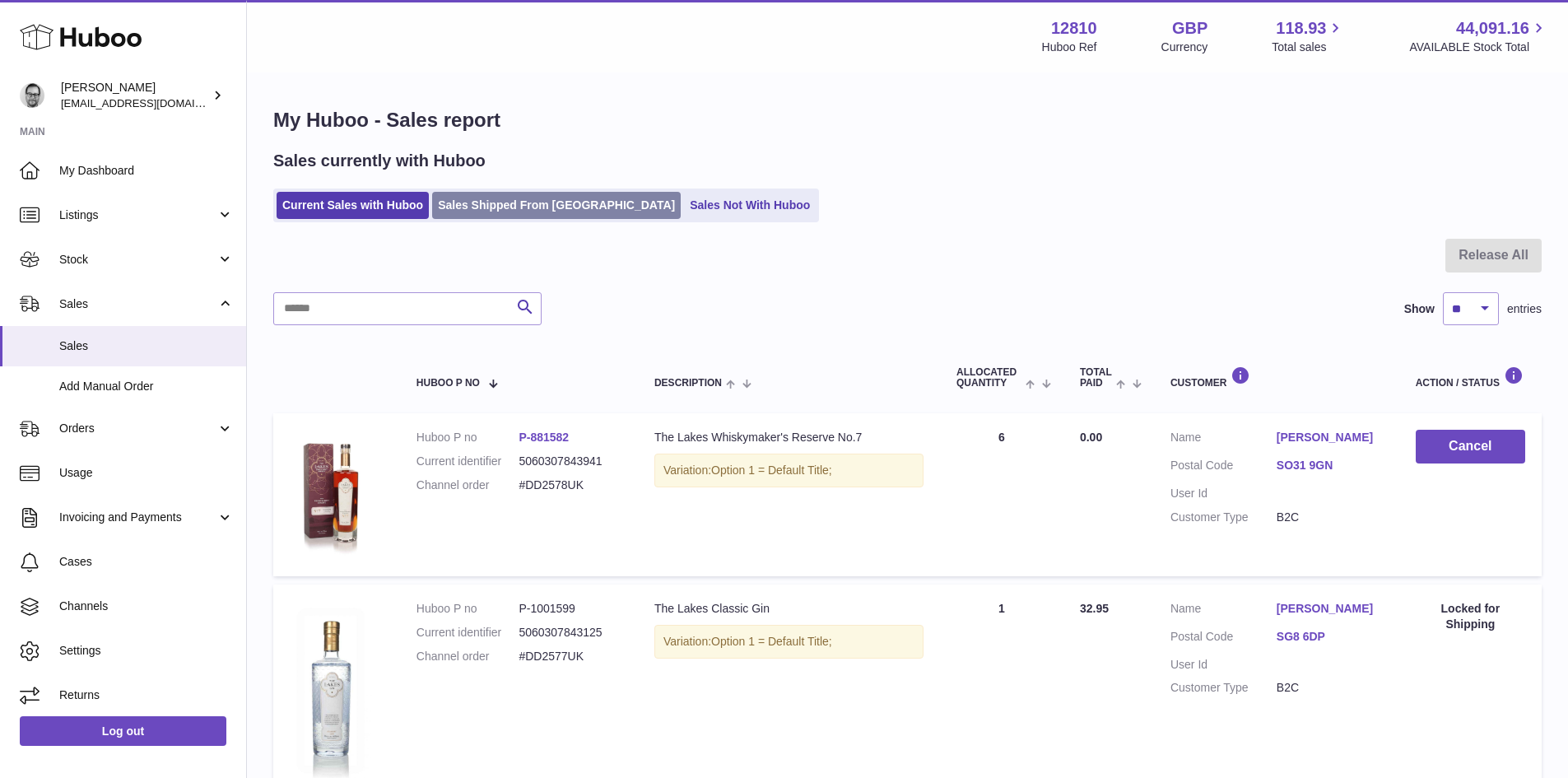
click at [540, 192] on link "Sales Shipped From [GEOGRAPHIC_DATA]" at bounding box center [556, 205] width 249 height 27
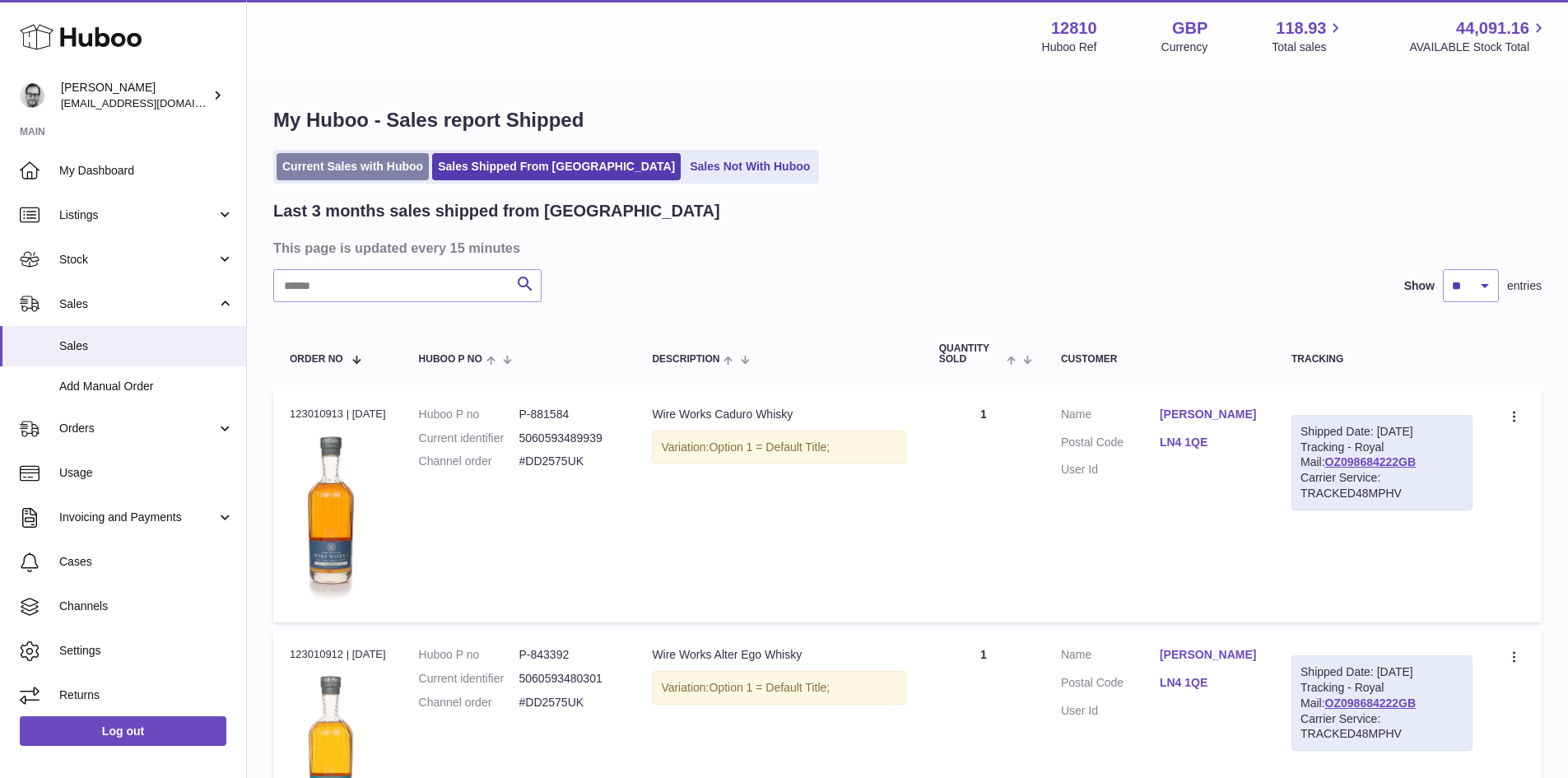
click at [380, 168] on link "Current Sales with Huboo" at bounding box center [352, 167] width 153 height 27
